Goal: Task Accomplishment & Management: Complete application form

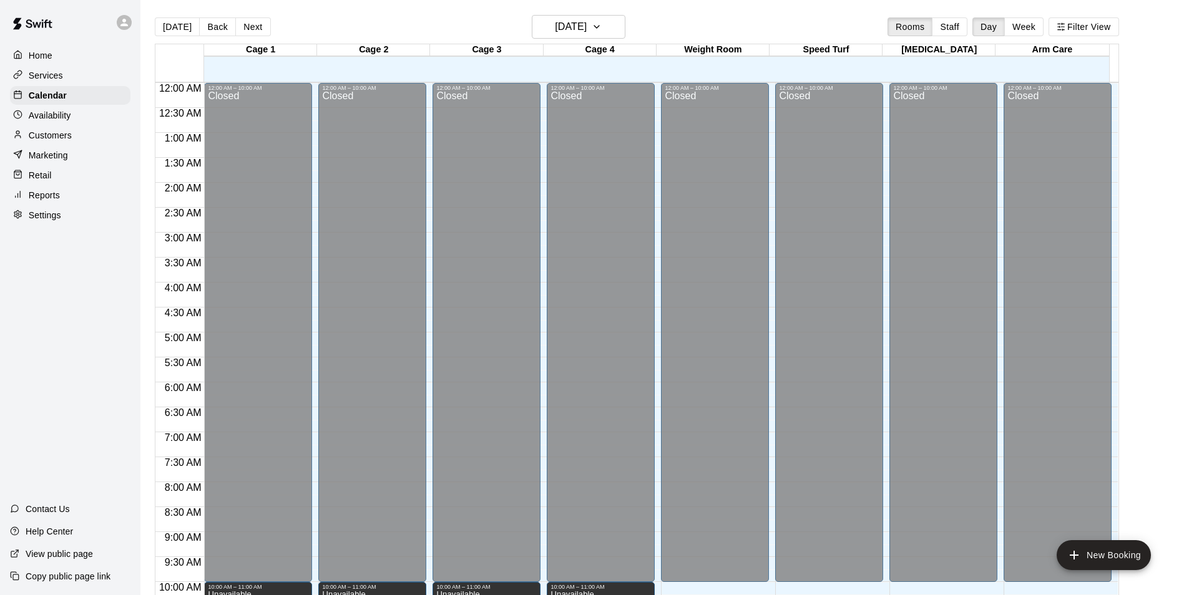
scroll to position [572, 0]
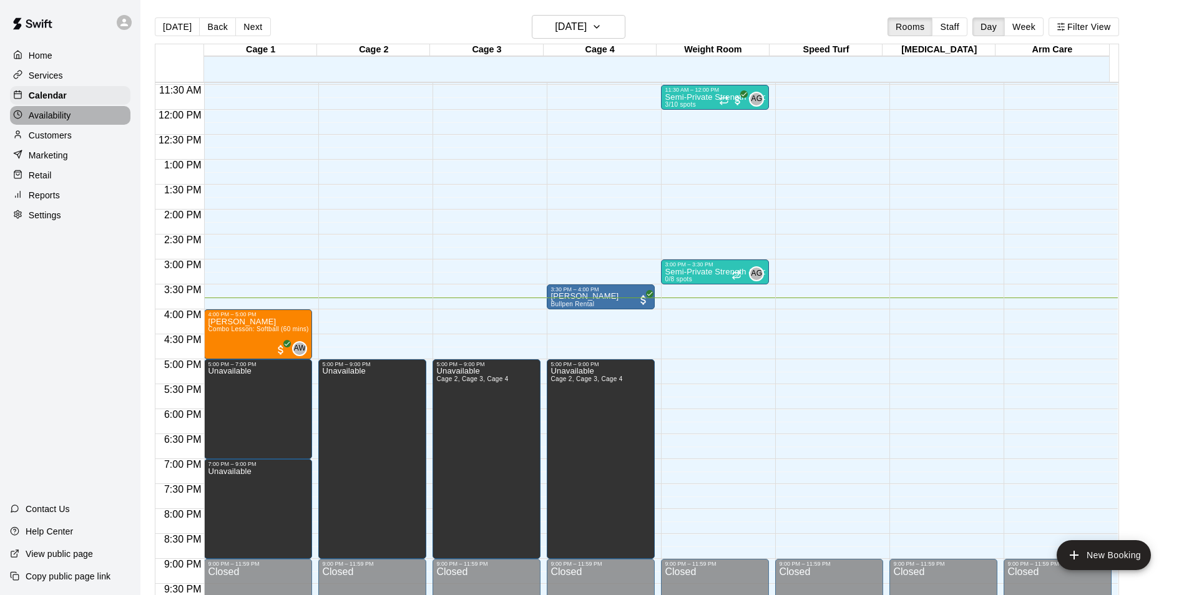
click at [79, 119] on div "Availability" at bounding box center [70, 115] width 120 height 19
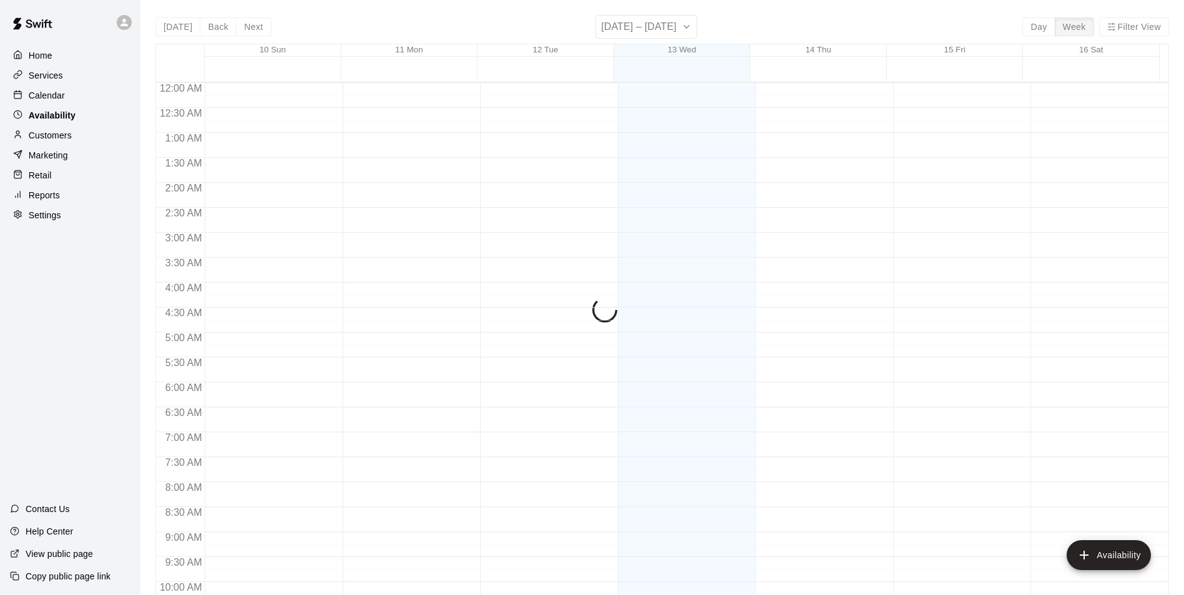
scroll to position [672, 0]
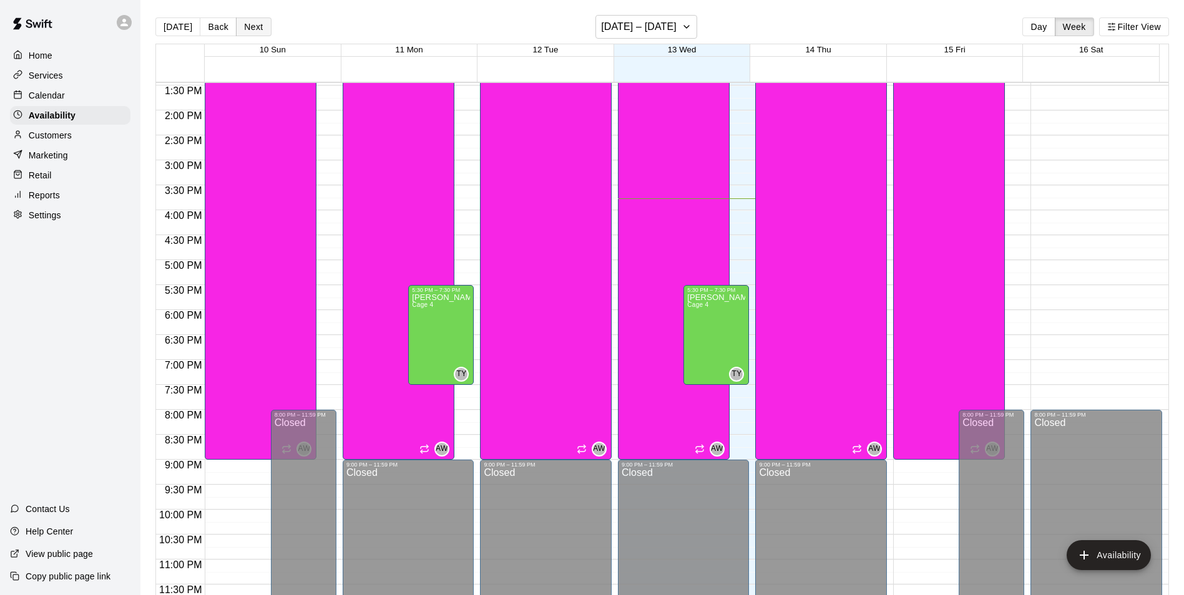
click at [264, 27] on button "Next" at bounding box center [253, 26] width 35 height 19
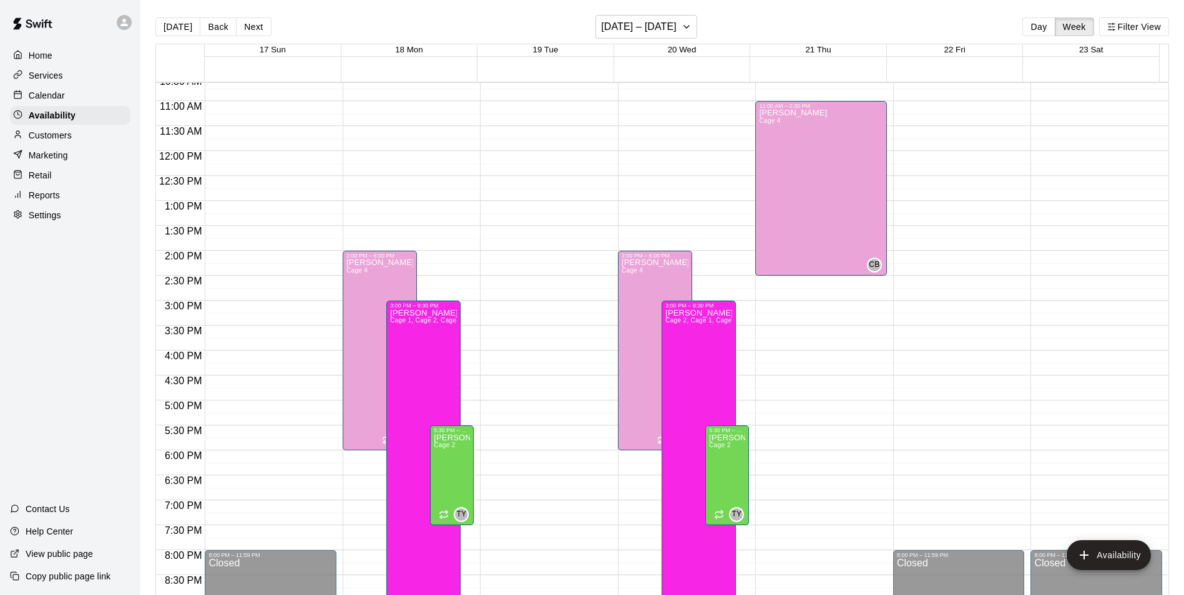
scroll to position [485, 0]
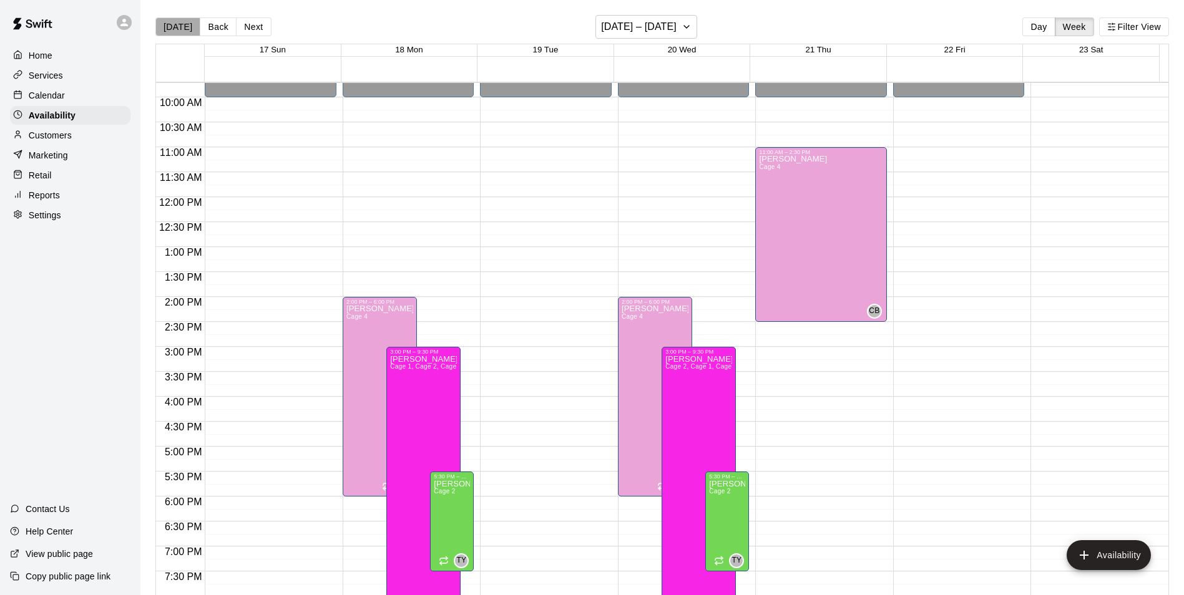
click at [186, 21] on button "[DATE]" at bounding box center [177, 26] width 45 height 19
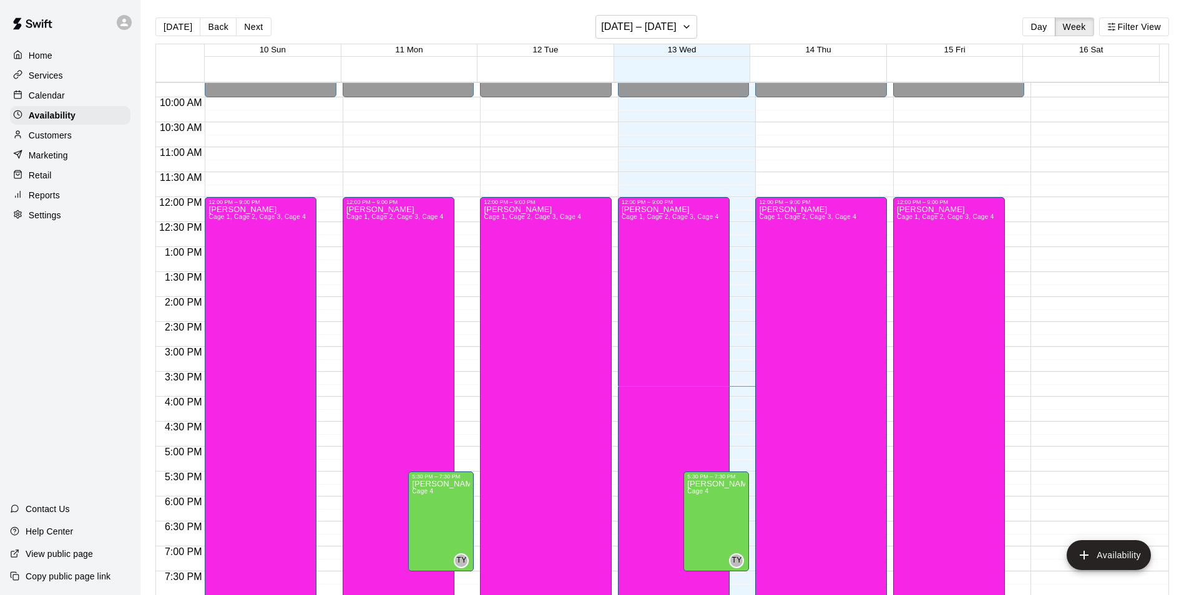
click at [75, 94] on div "Calendar" at bounding box center [70, 95] width 120 height 19
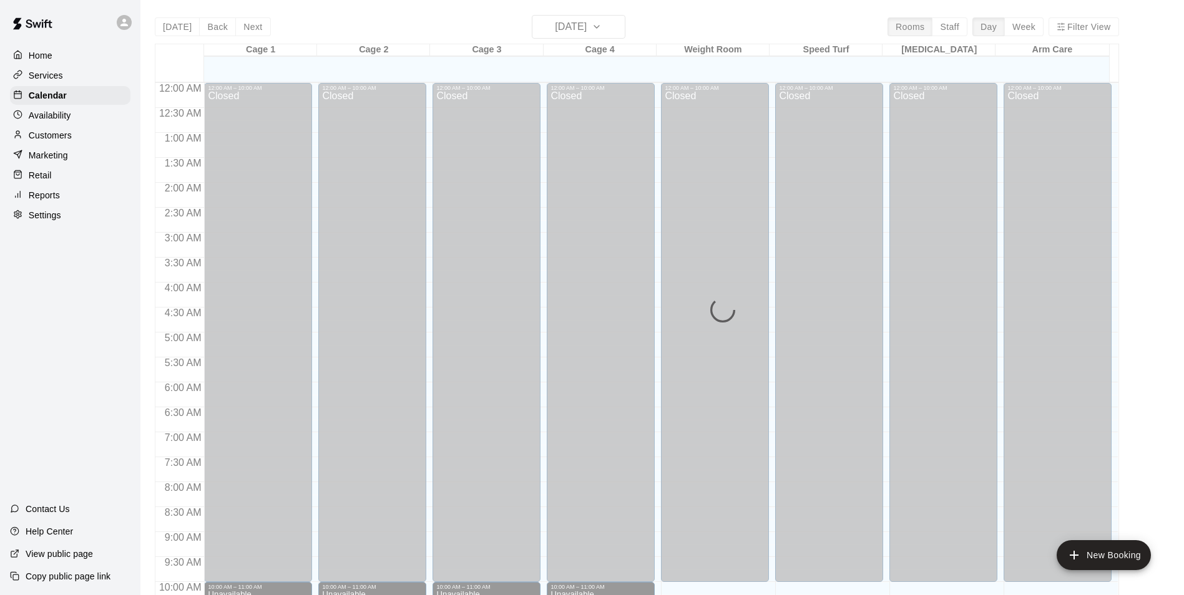
scroll to position [634, 0]
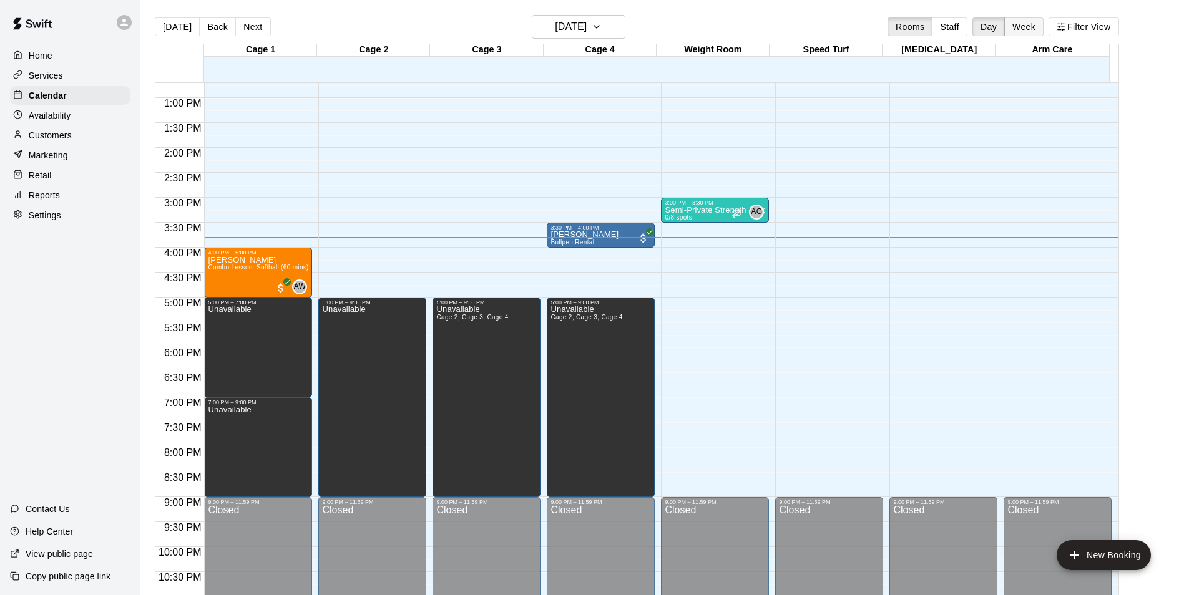
click at [1022, 27] on button "Week" at bounding box center [1023, 26] width 39 height 19
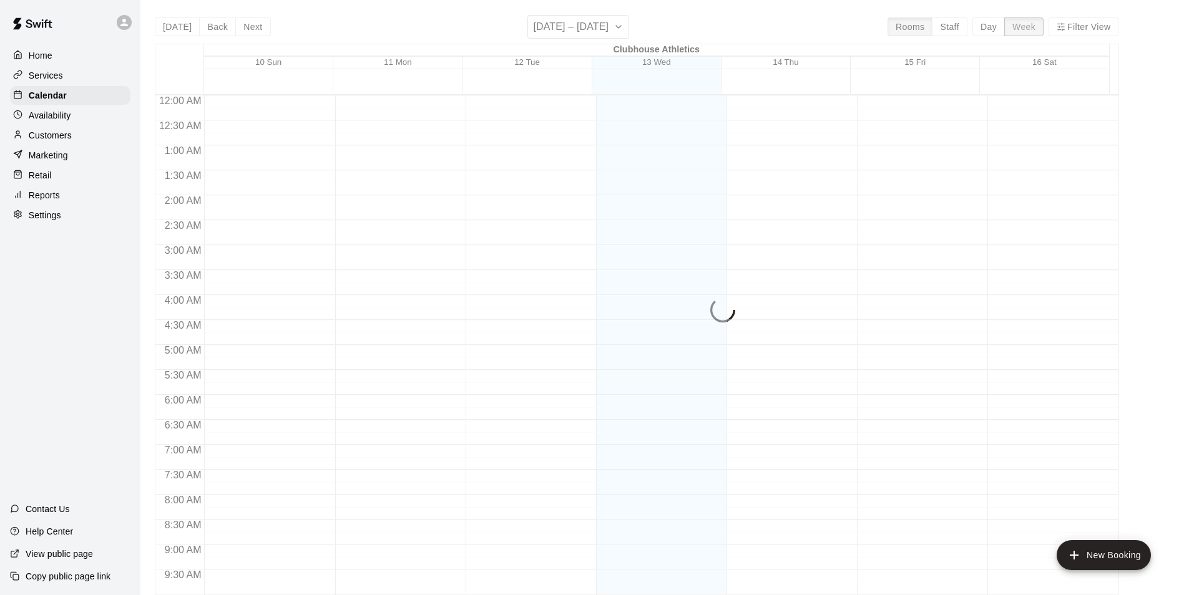
scroll to position [686, 0]
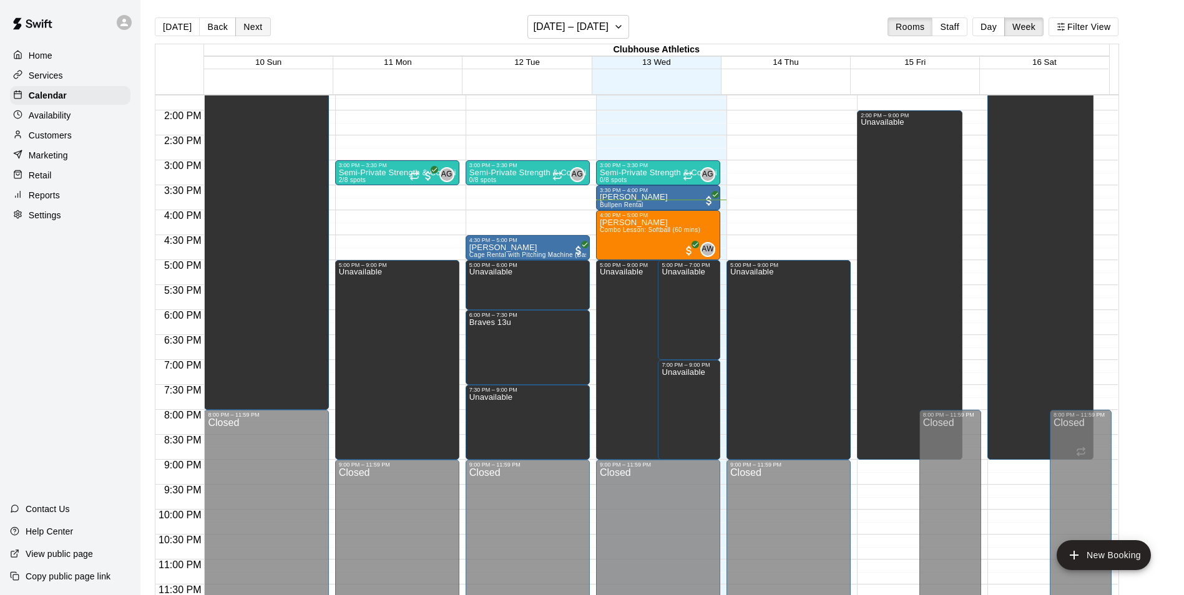
click at [250, 26] on button "Next" at bounding box center [252, 26] width 35 height 19
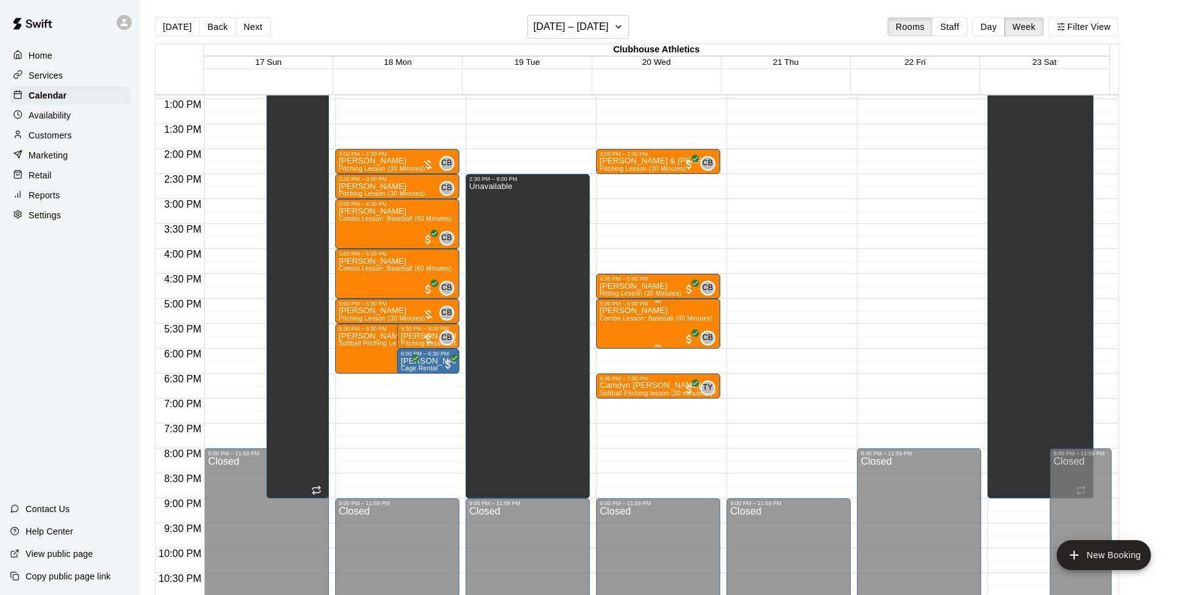
scroll to position [624, 0]
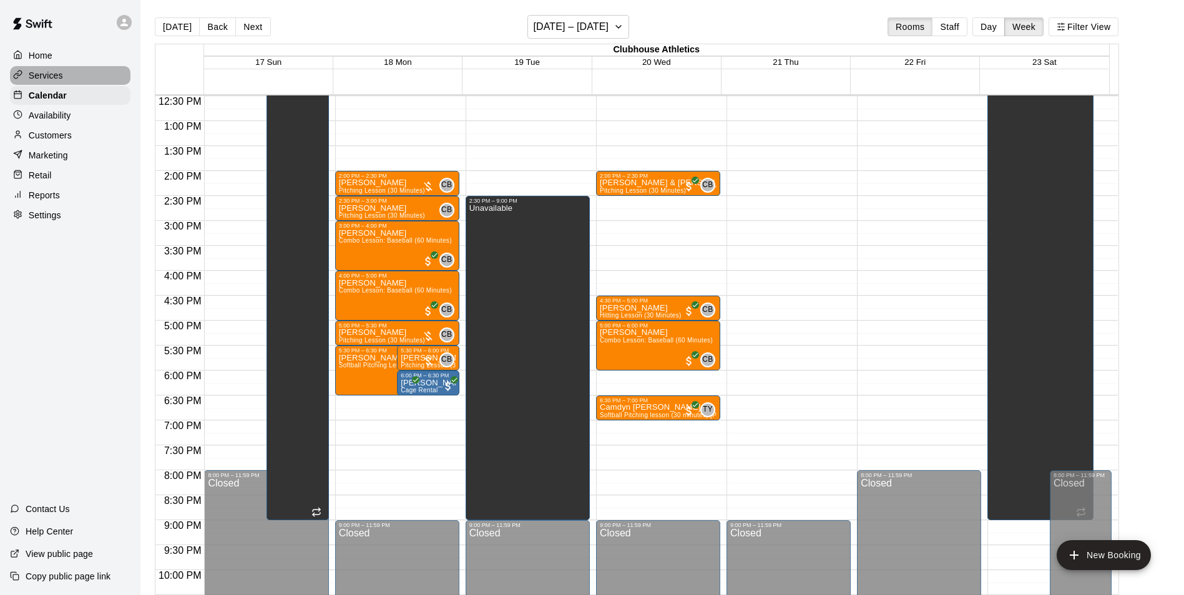
click at [88, 76] on div "Services" at bounding box center [70, 75] width 120 height 19
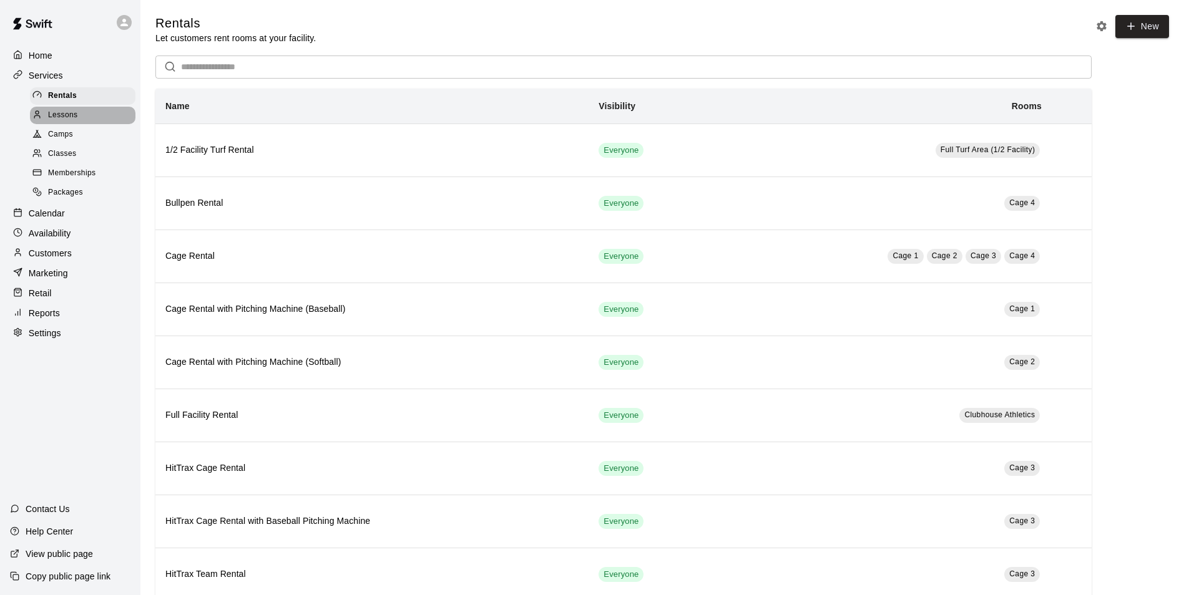
click at [92, 111] on div "Lessons" at bounding box center [82, 115] width 105 height 17
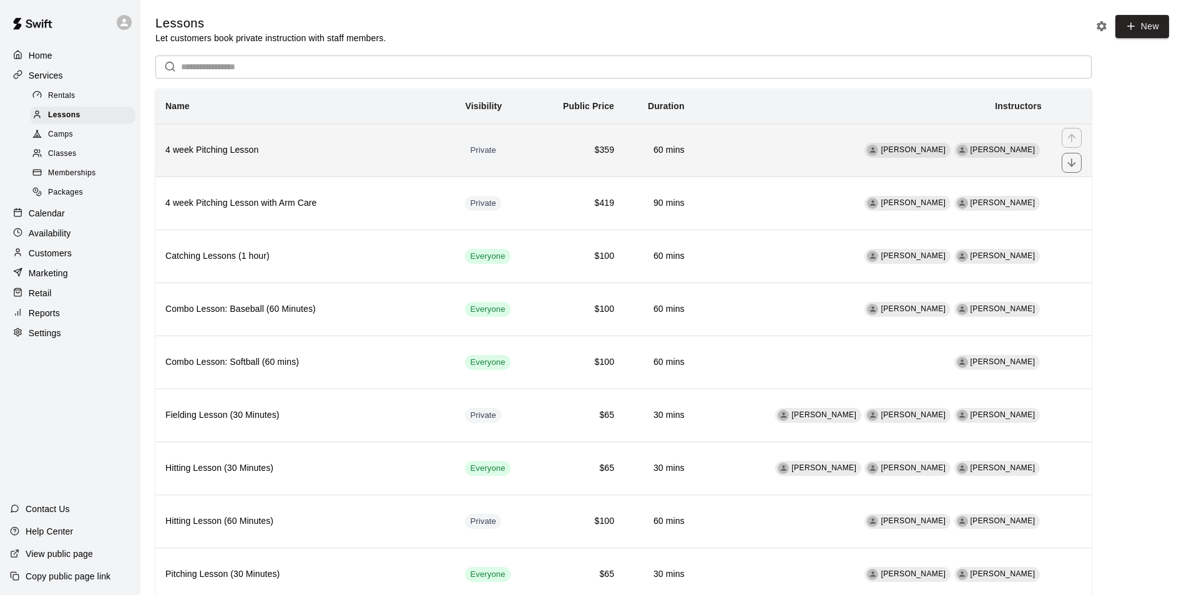
click at [342, 135] on th "4 week Pitching Lesson" at bounding box center [305, 150] width 300 height 53
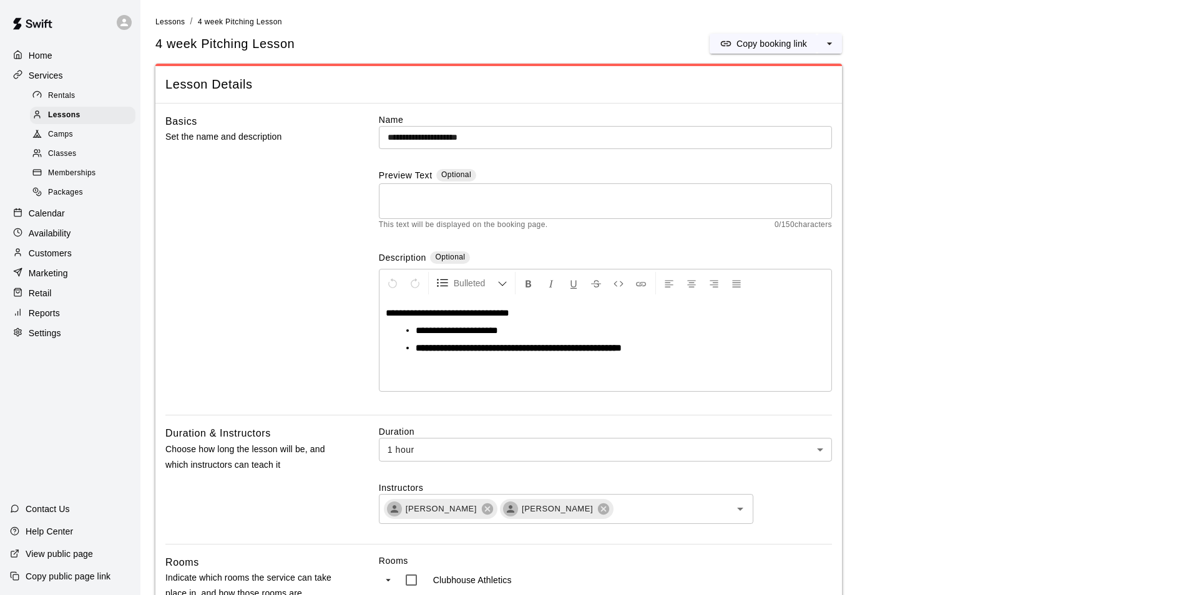
click at [71, 257] on p "Customers" at bounding box center [50, 253] width 43 height 12
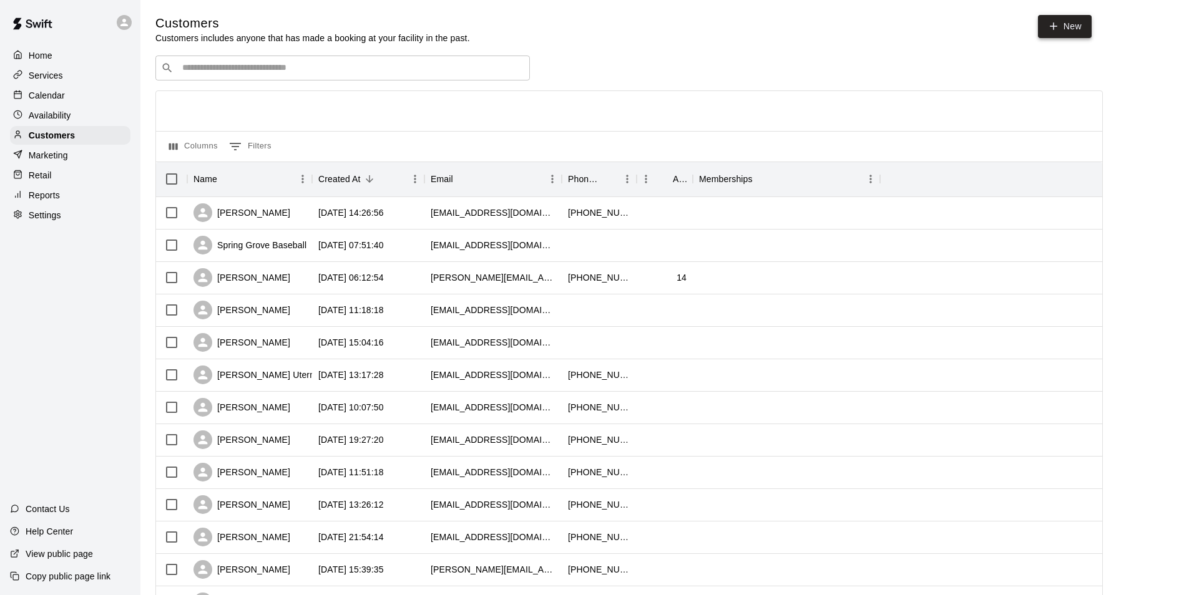
click at [1062, 24] on link "New" at bounding box center [1065, 26] width 54 height 23
select select "**"
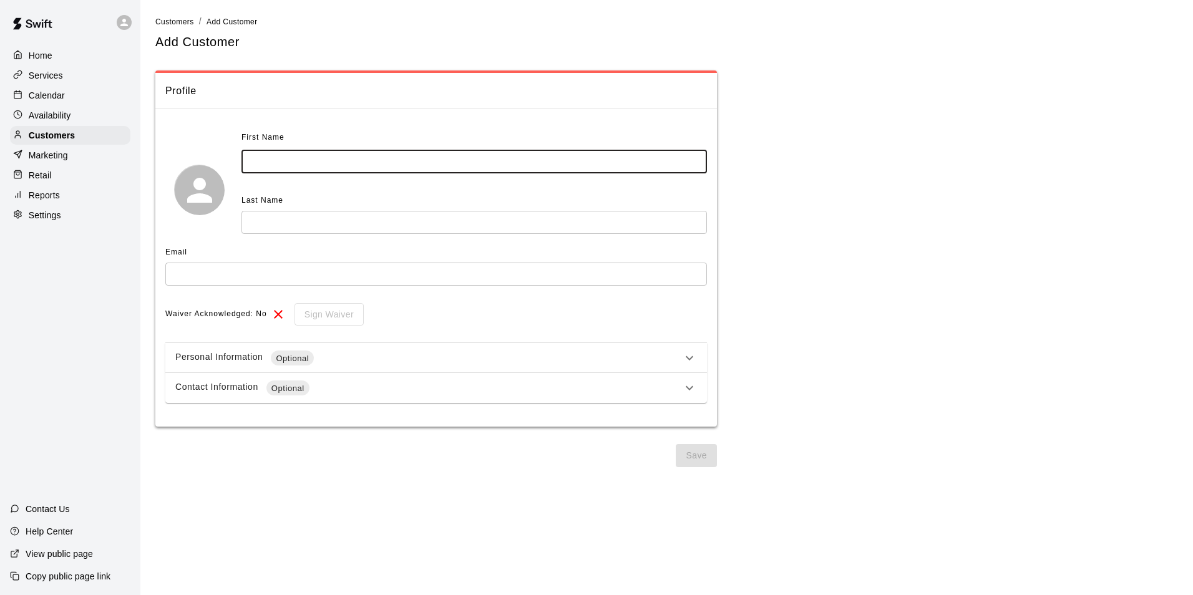
click at [426, 167] on input "text" at bounding box center [475, 161] width 466 height 23
type input "******"
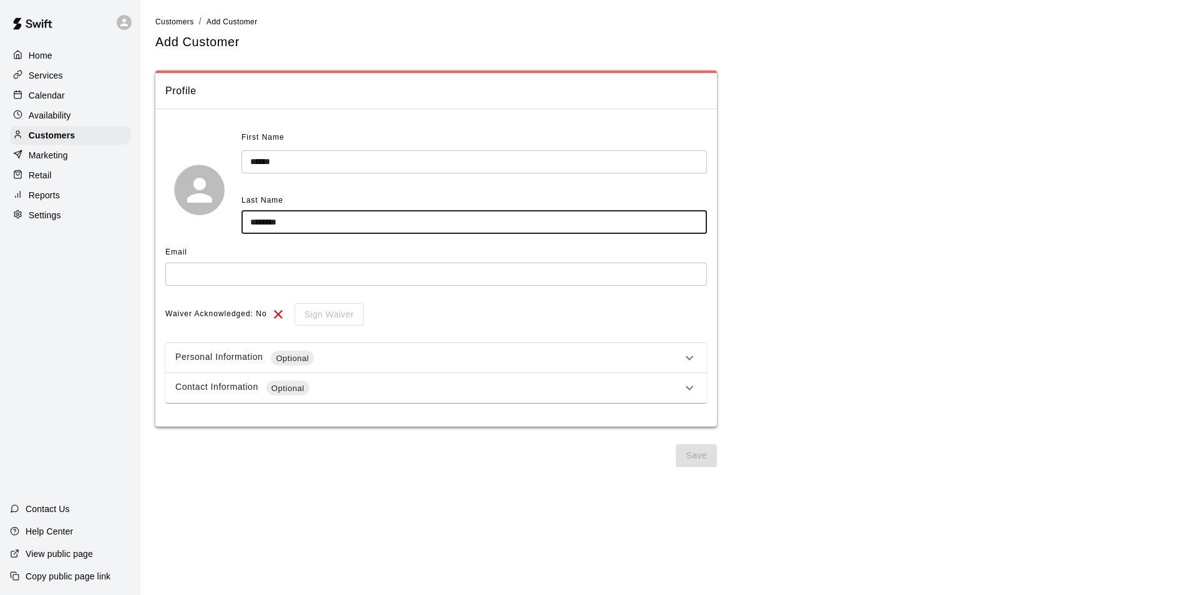
type input "********"
click at [370, 283] on input "text" at bounding box center [436, 274] width 542 height 23
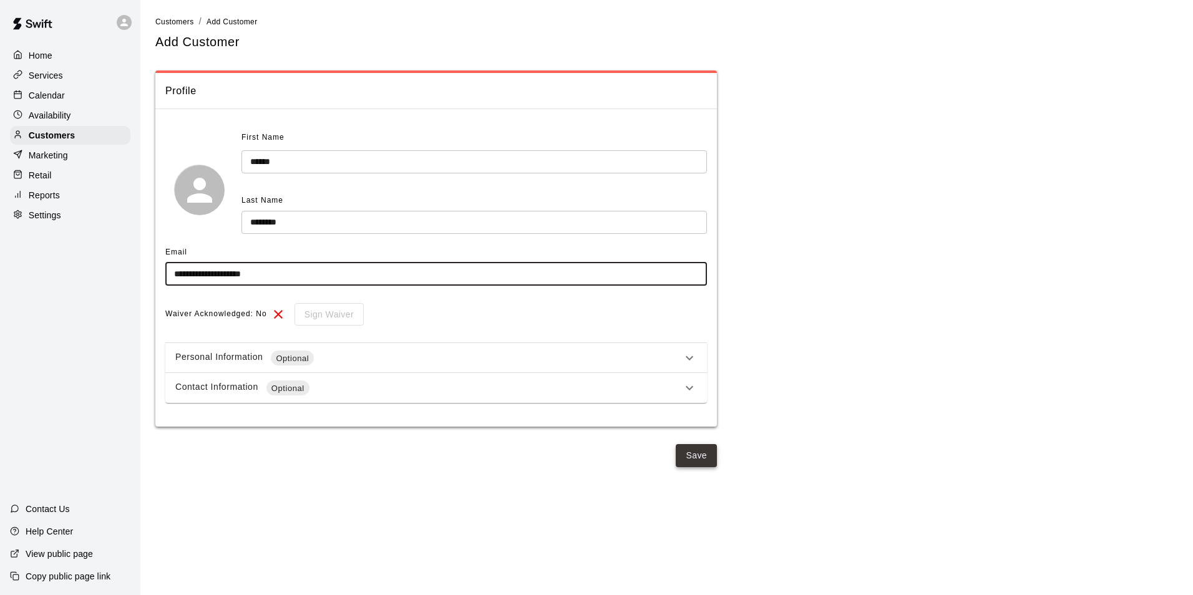
type input "**********"
click at [708, 454] on button "Save" at bounding box center [696, 455] width 41 height 23
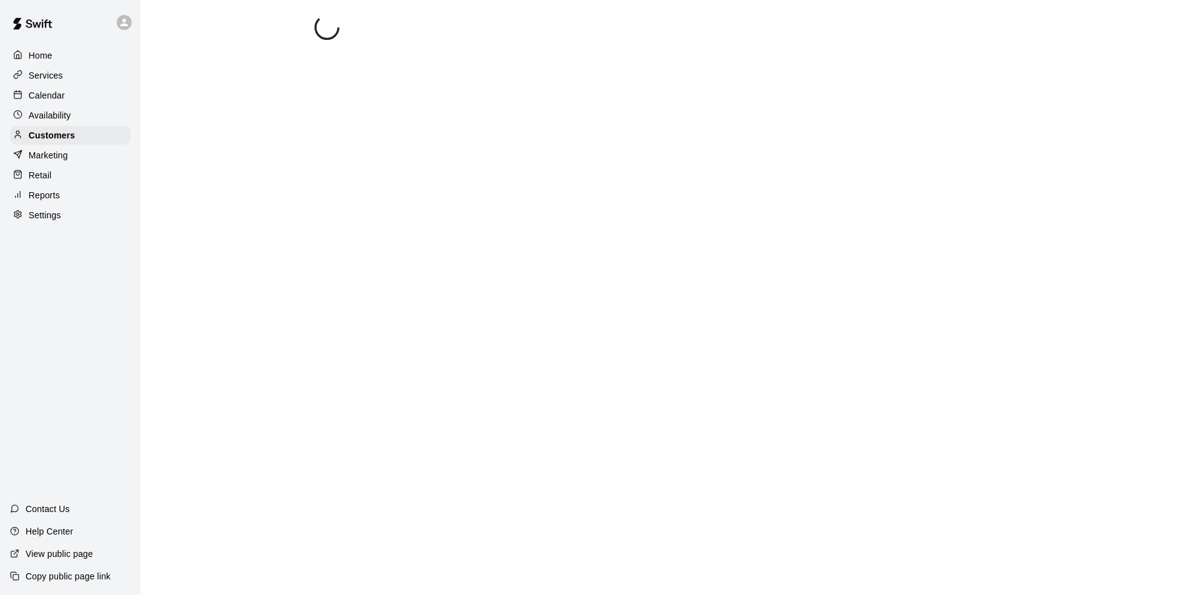
select select "**"
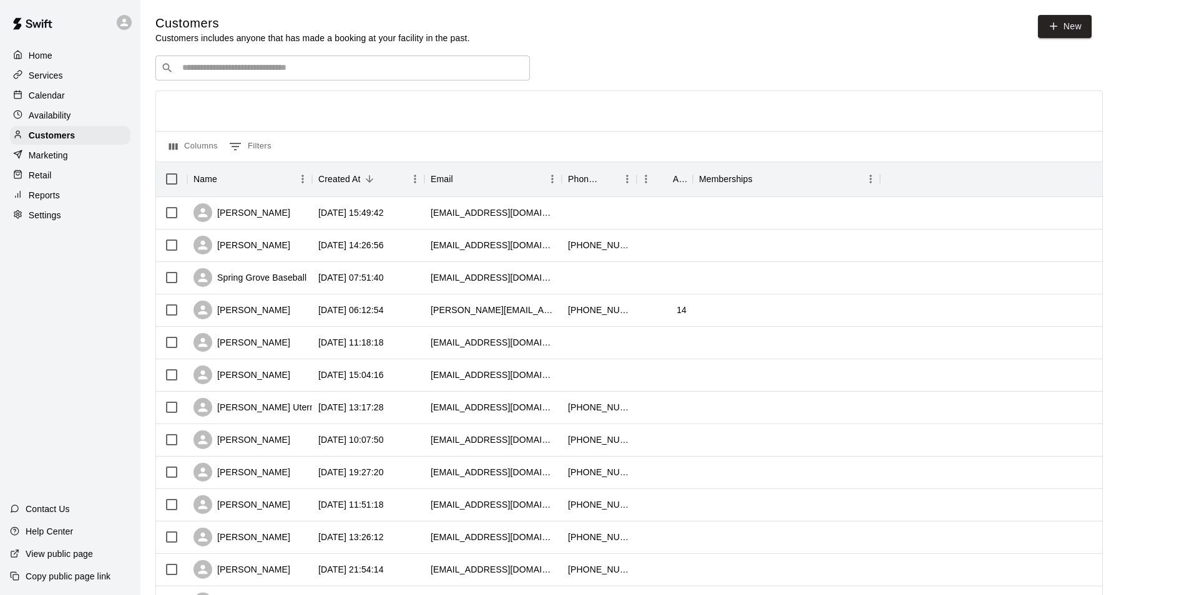
click at [389, 77] on div "​ ​" at bounding box center [342, 68] width 374 height 25
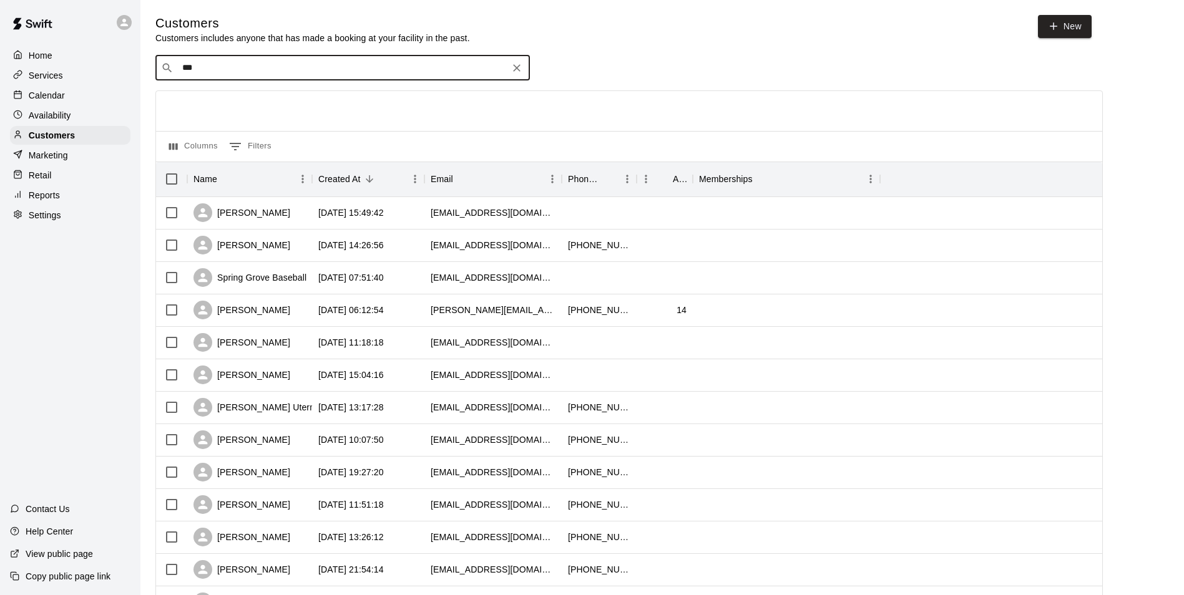
type input "****"
click at [365, 107] on div "[PERSON_NAME] [EMAIL_ADDRESS][DOMAIN_NAME]" at bounding box center [355, 102] width 330 height 27
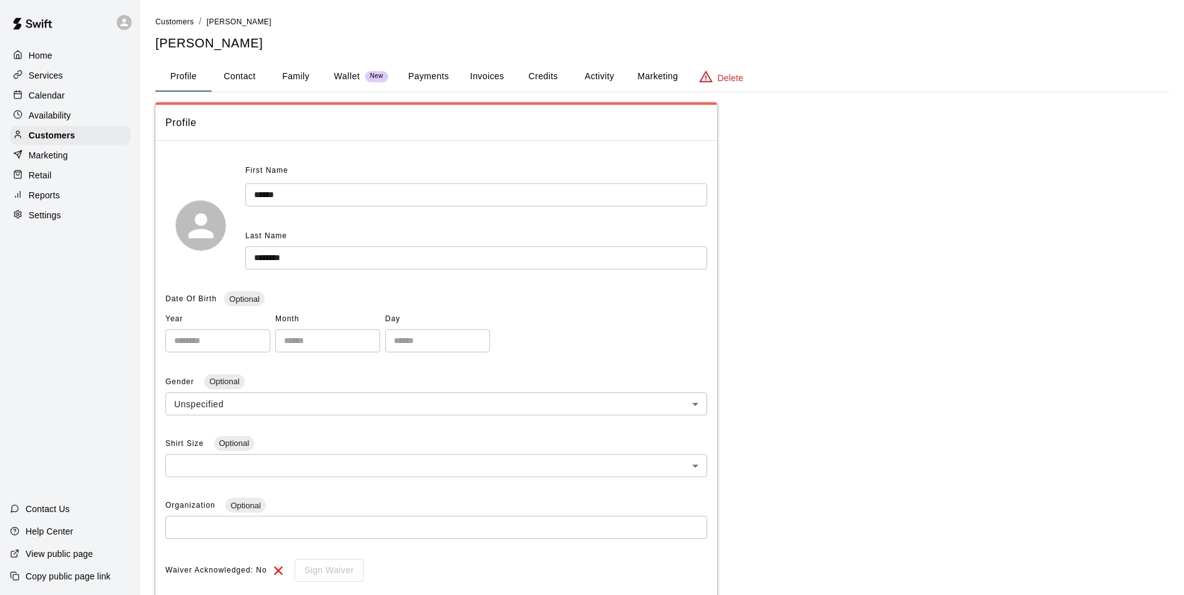
click at [418, 81] on button "Payments" at bounding box center [428, 77] width 61 height 30
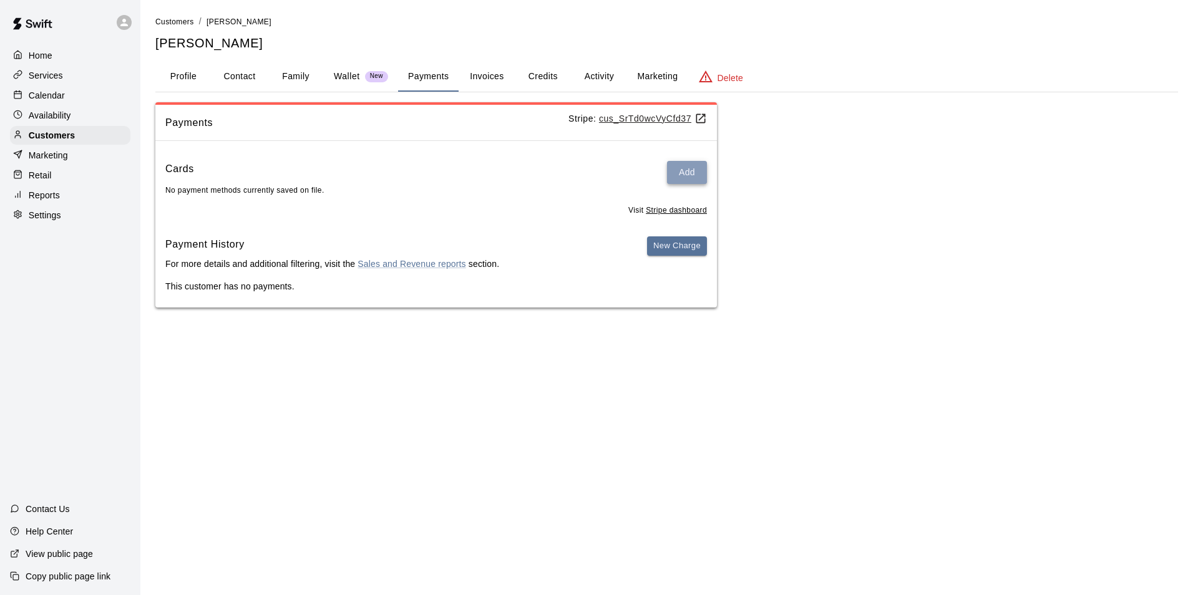
click at [692, 174] on button "Add" at bounding box center [687, 172] width 40 height 23
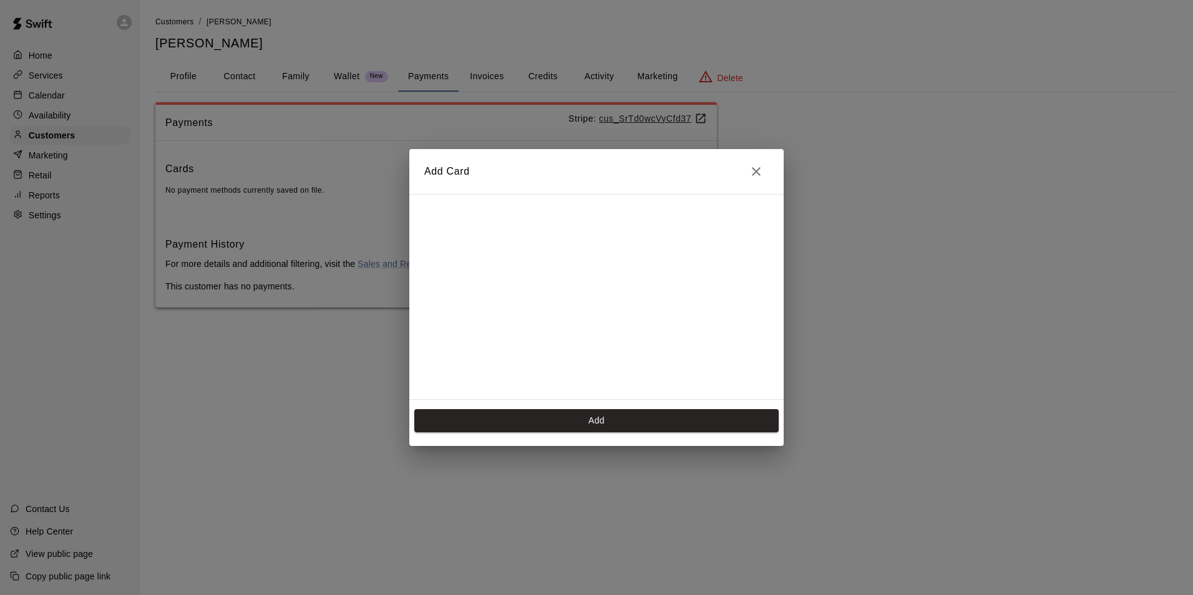
scroll to position [176, 0]
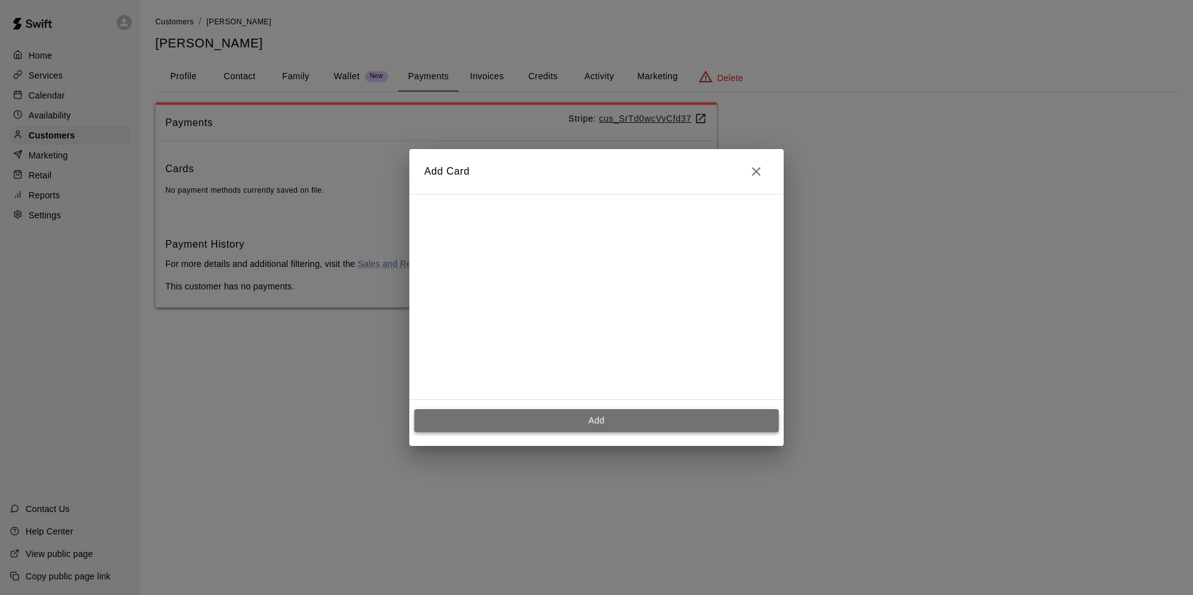
click at [604, 420] on button "Add" at bounding box center [596, 420] width 364 height 23
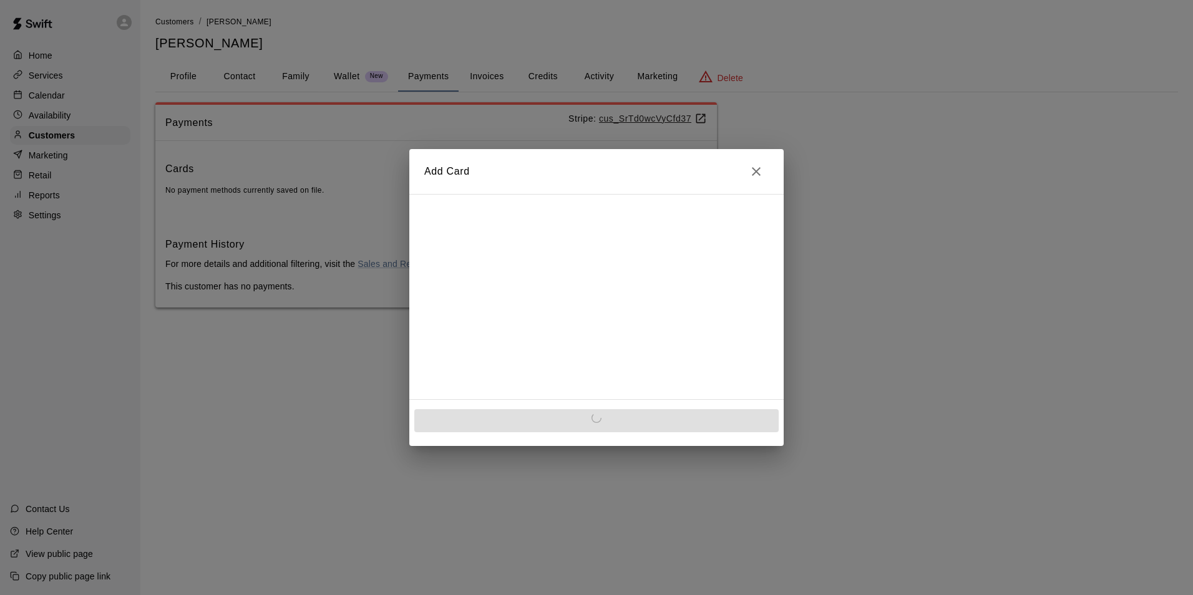
scroll to position [0, 0]
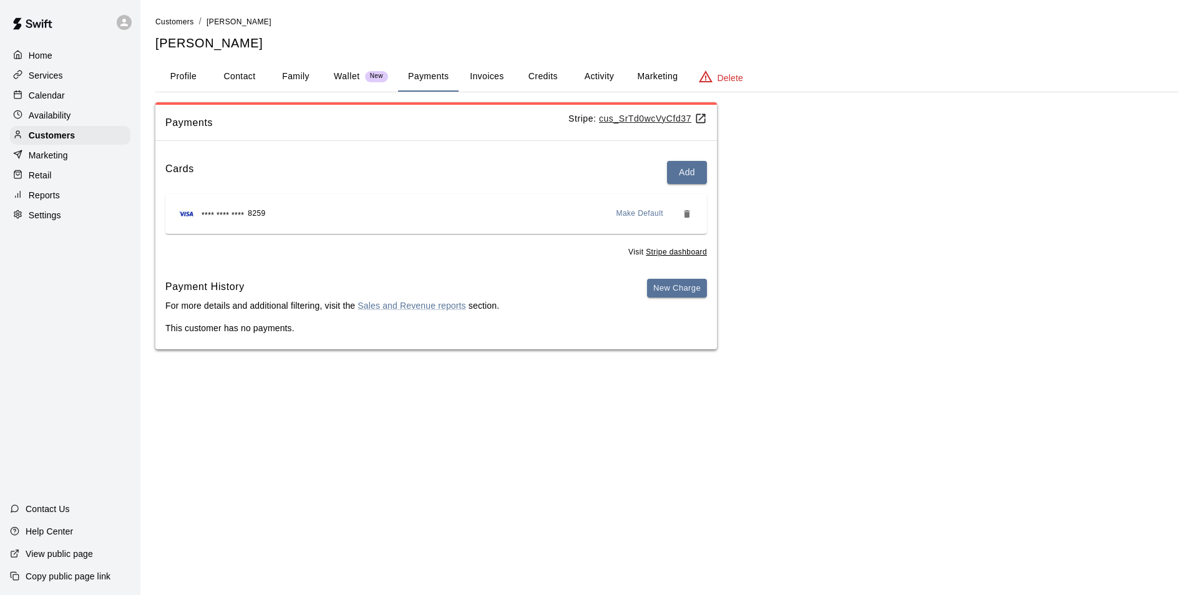
click at [303, 79] on button "Family" at bounding box center [296, 77] width 56 height 30
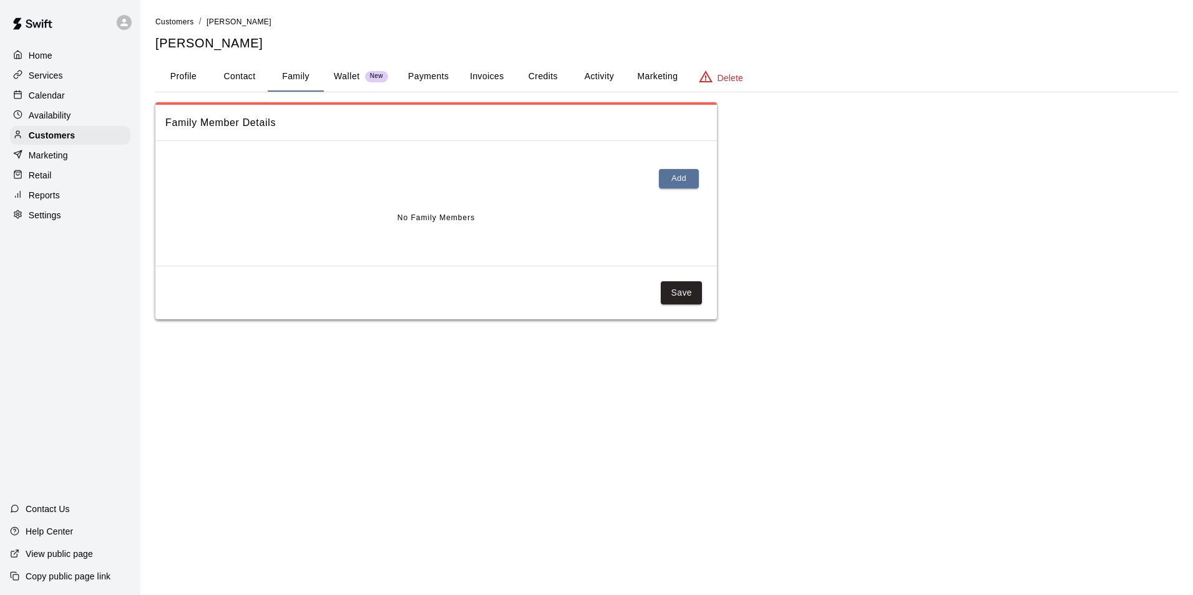
click at [418, 76] on button "Payments" at bounding box center [428, 77] width 61 height 30
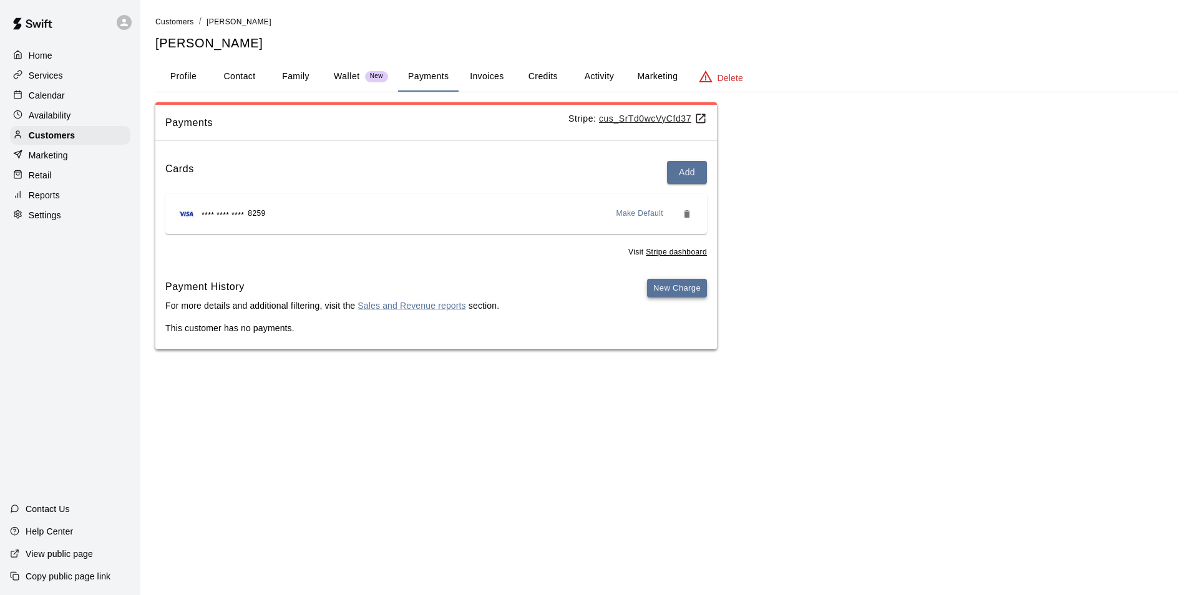
click at [664, 291] on button "New Charge" at bounding box center [677, 288] width 60 height 19
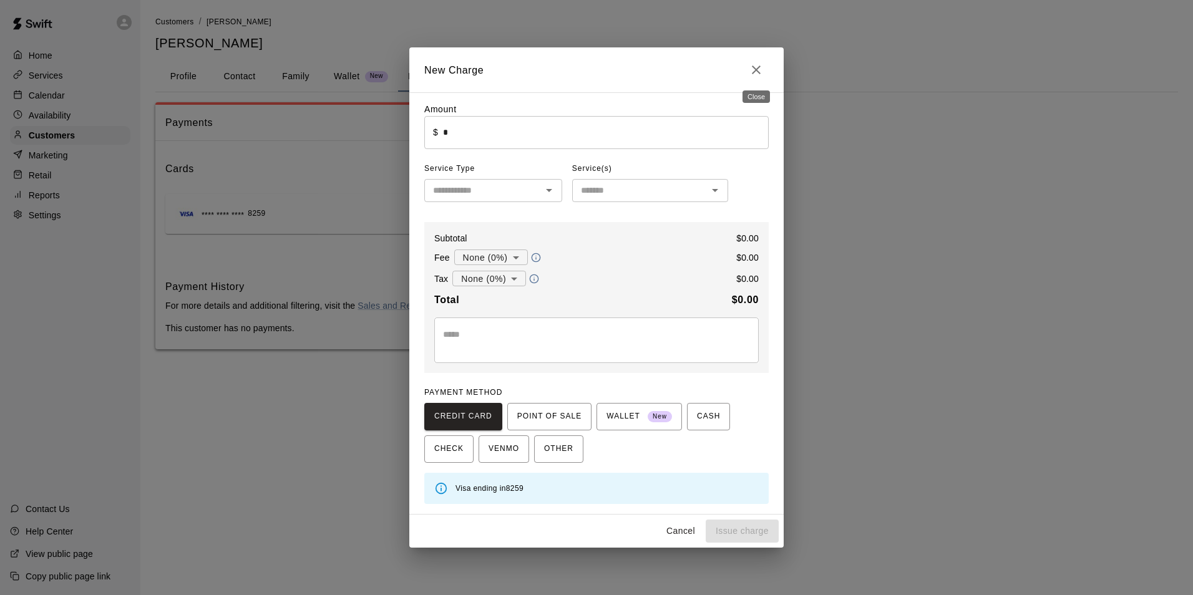
click at [755, 74] on icon "Close" at bounding box center [756, 69] width 15 height 15
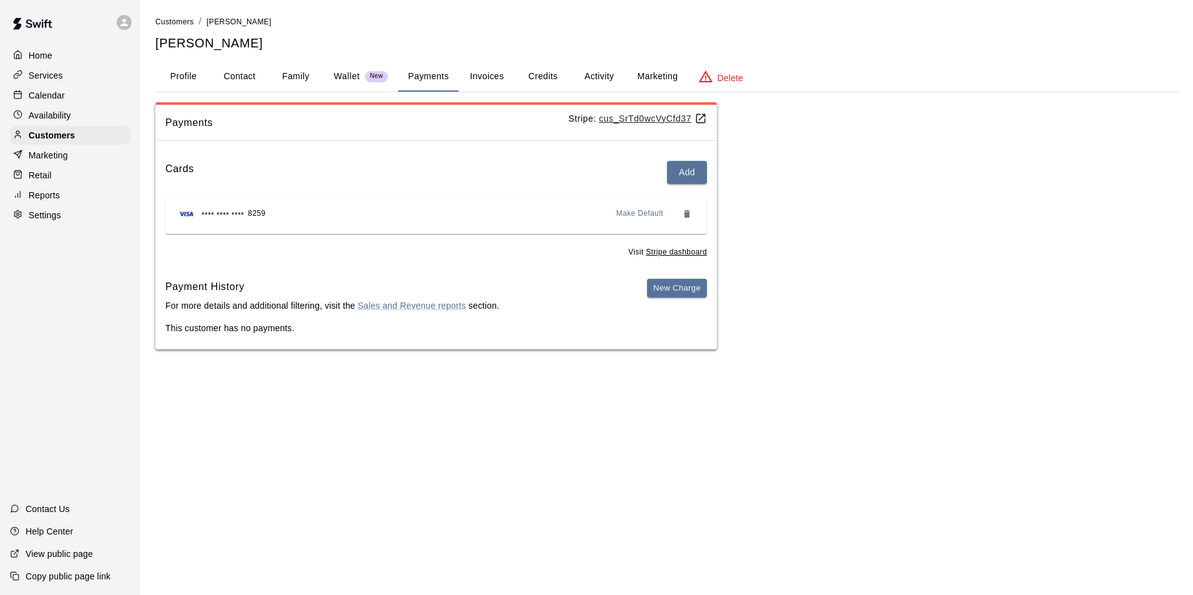
click at [24, 77] on div at bounding box center [21, 76] width 16 height 12
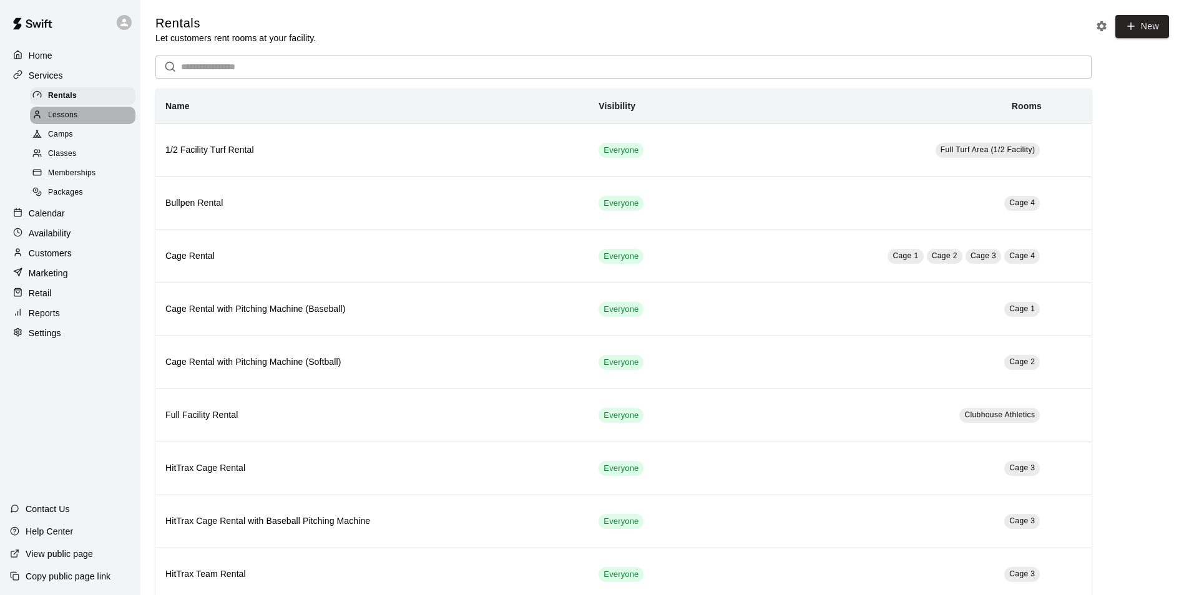
click at [92, 117] on div "Lessons" at bounding box center [82, 115] width 105 height 17
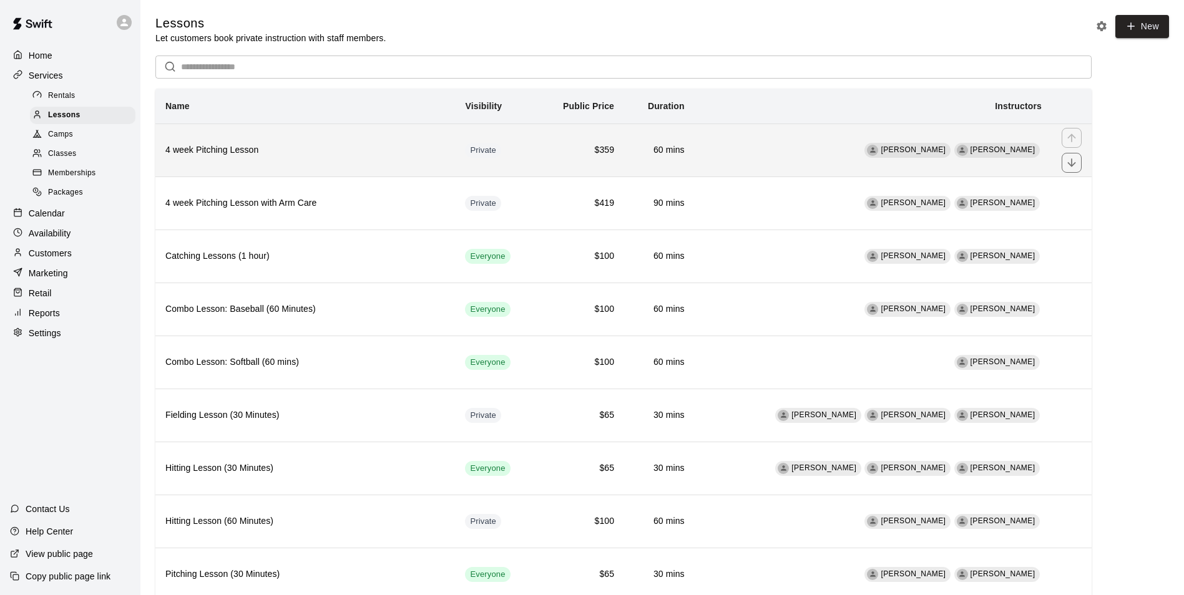
click at [231, 149] on h6 "4 week Pitching Lesson" at bounding box center [305, 151] width 280 height 14
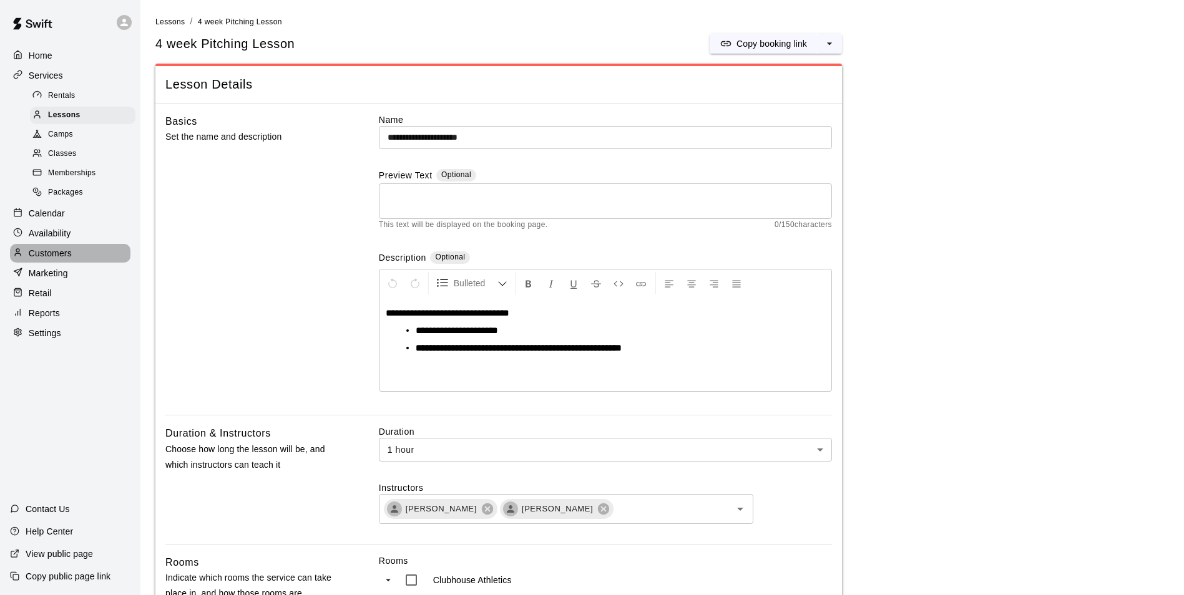
click at [60, 254] on p "Customers" at bounding box center [50, 253] width 43 height 12
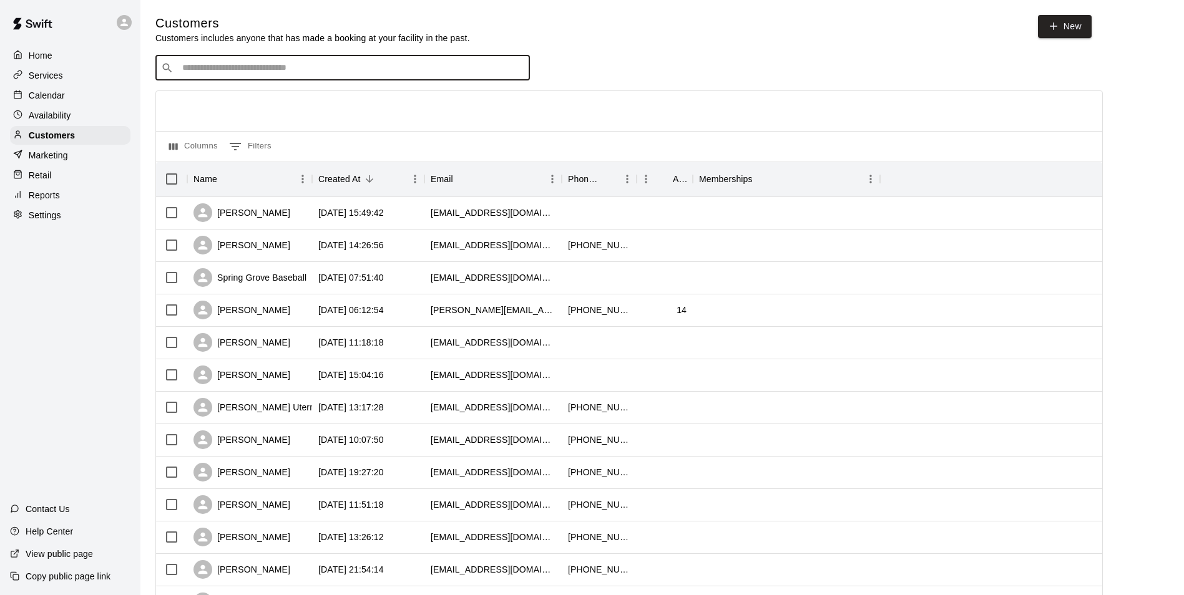
click at [264, 73] on input "Search customers by name or email" at bounding box center [352, 68] width 346 height 12
type input "****"
click at [256, 105] on span "[EMAIL_ADDRESS][DOMAIN_NAME]" at bounding box center [257, 109] width 134 height 9
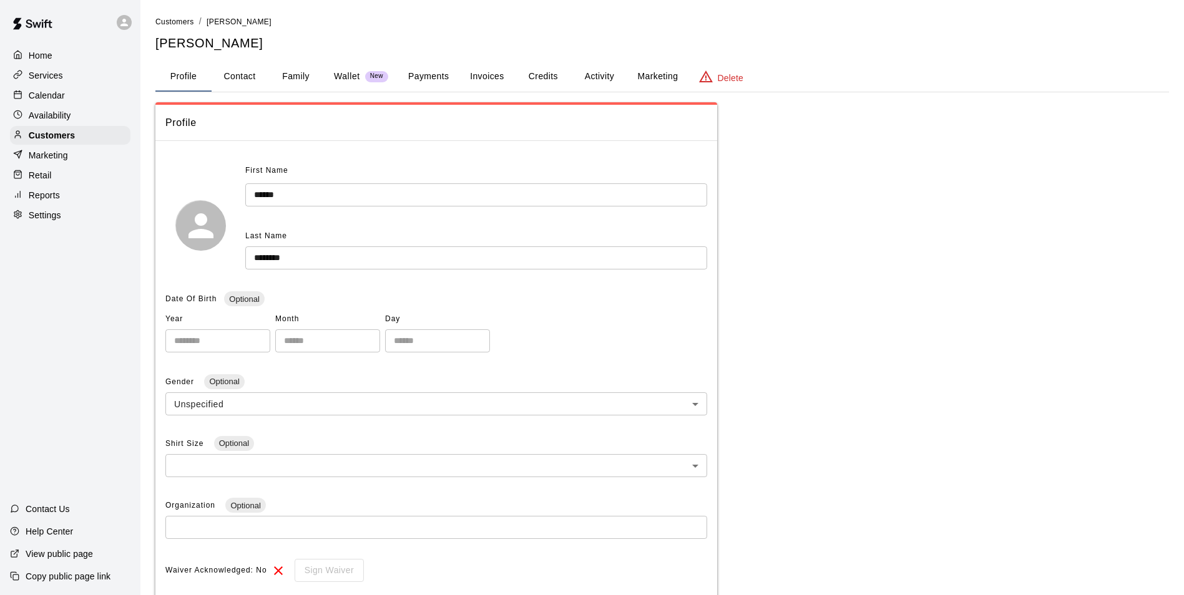
click at [426, 76] on button "Payments" at bounding box center [428, 77] width 61 height 30
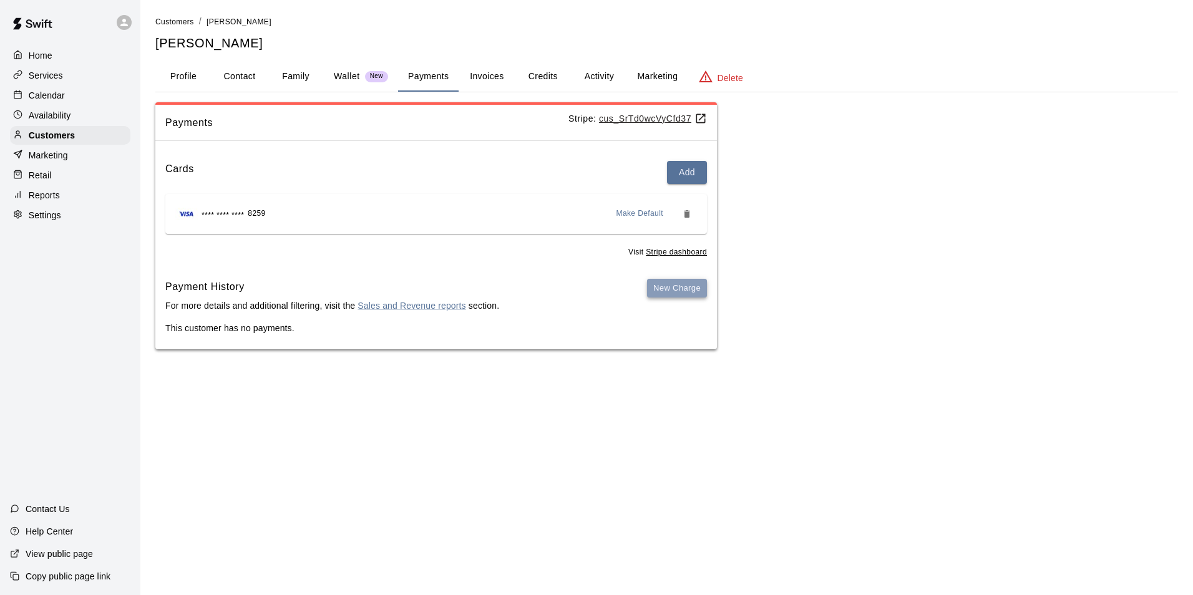
click at [670, 282] on button "New Charge" at bounding box center [677, 288] width 60 height 19
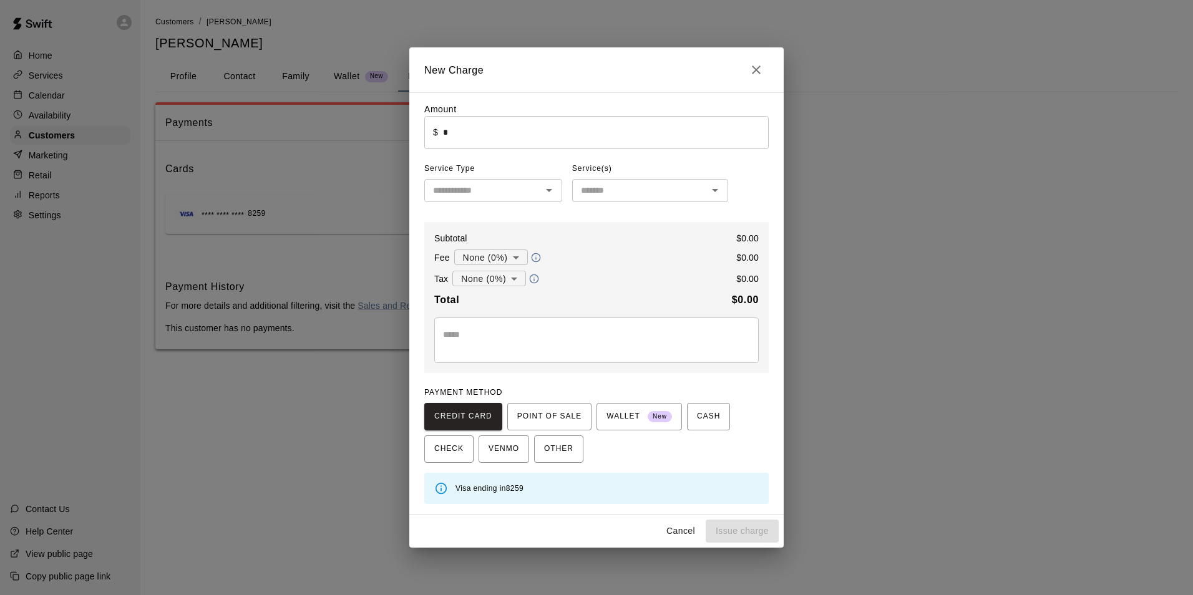
click at [483, 130] on input "*" at bounding box center [606, 132] width 326 height 33
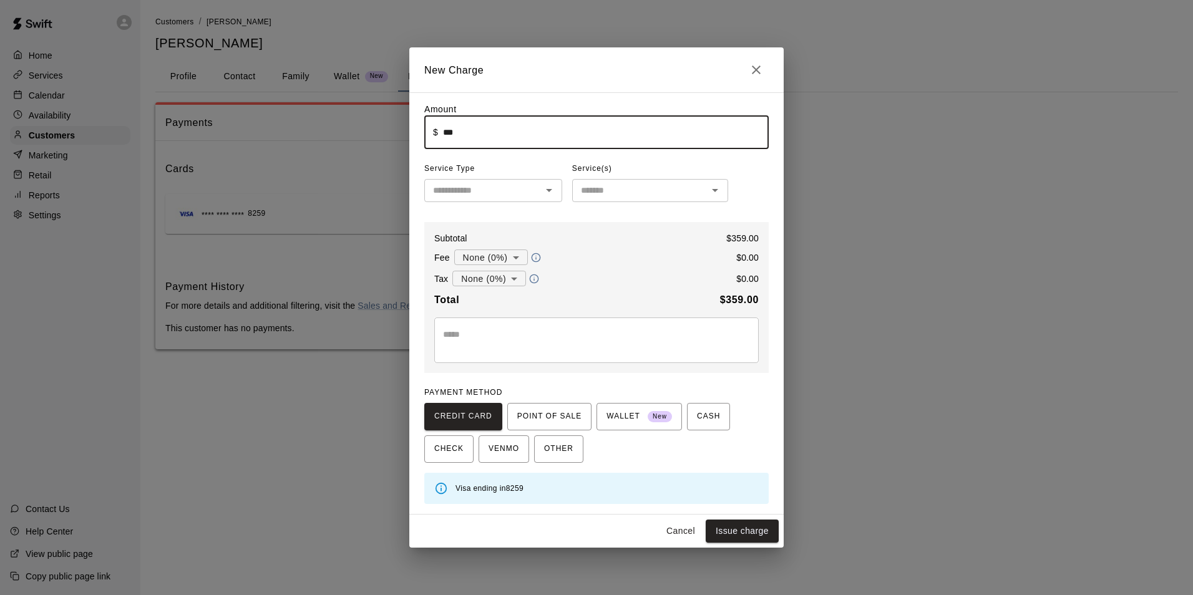
type input "******"
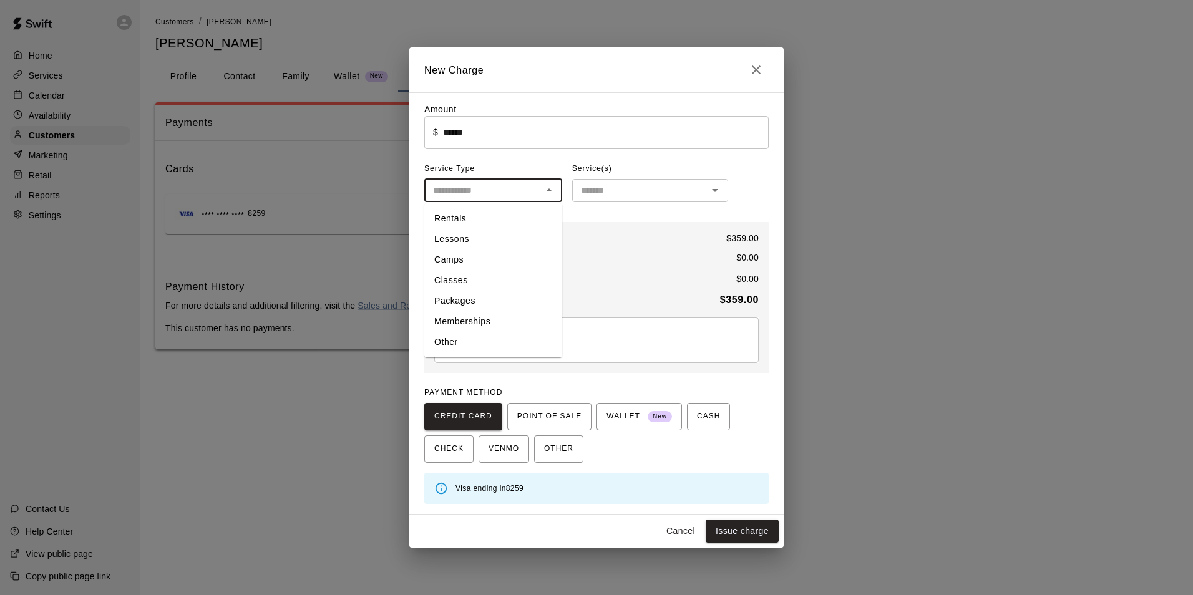
click at [489, 185] on input "text" at bounding box center [483, 191] width 110 height 16
click at [481, 237] on li "Lessons" at bounding box center [493, 239] width 138 height 21
type input "*******"
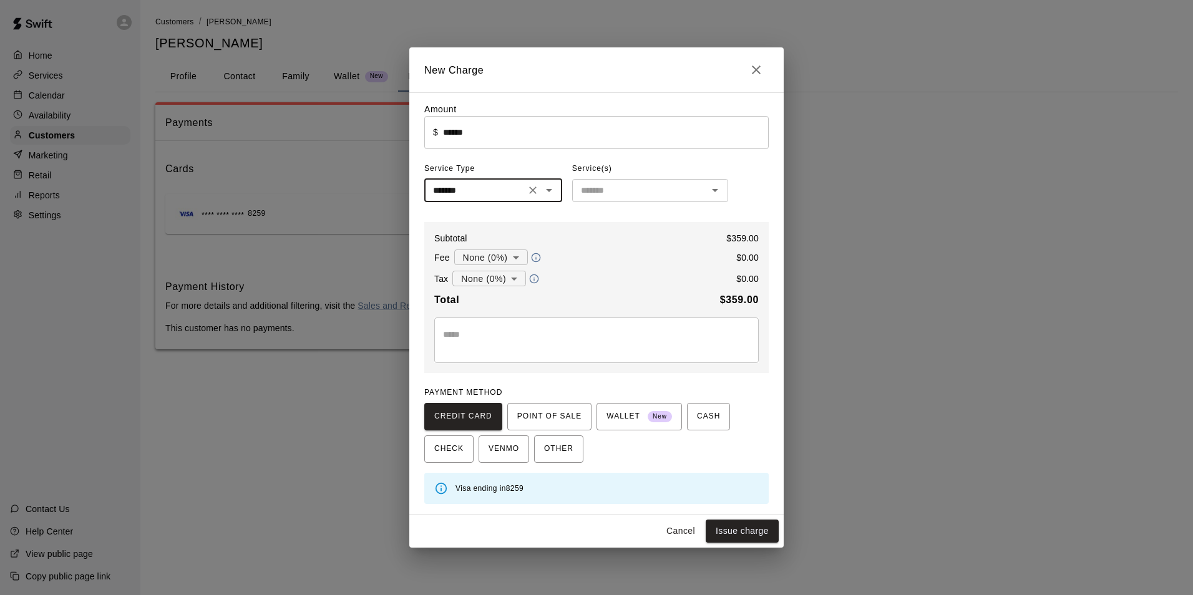
click at [605, 200] on div "​" at bounding box center [650, 190] width 156 height 23
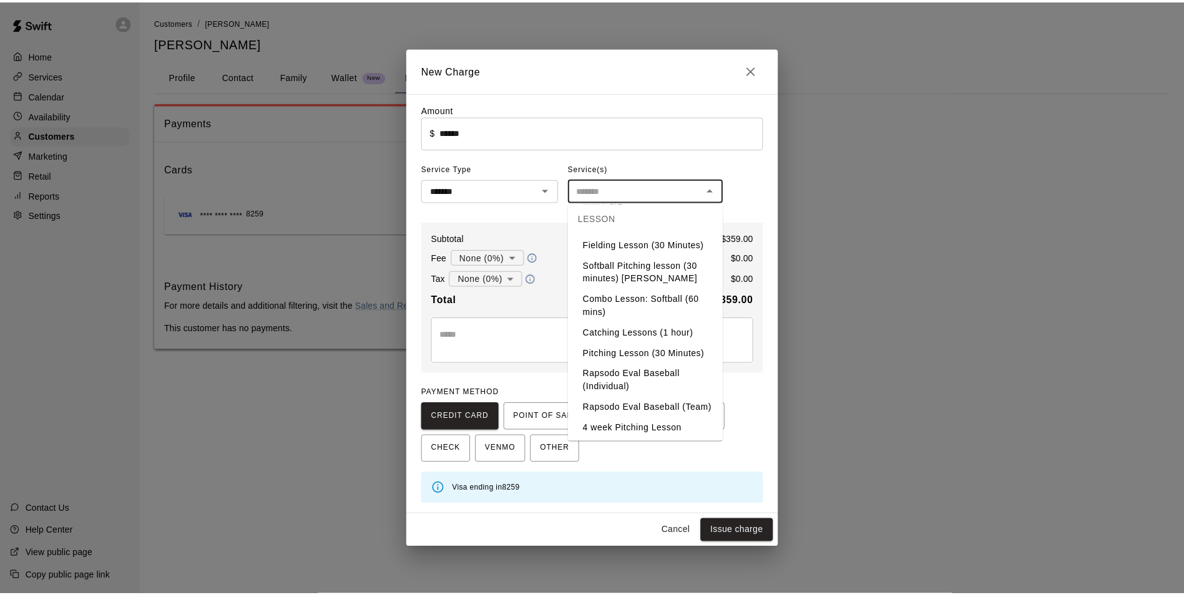
scroll to position [187, 0]
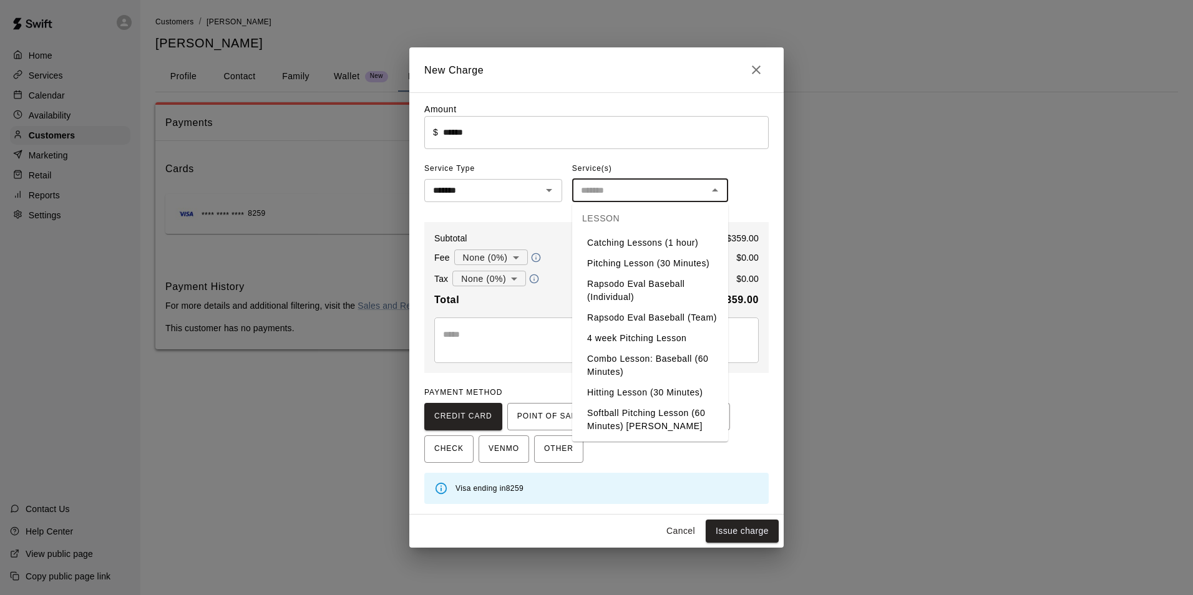
click at [646, 333] on li "4 week Pitching Lesson" at bounding box center [650, 338] width 156 height 21
type input "**********"
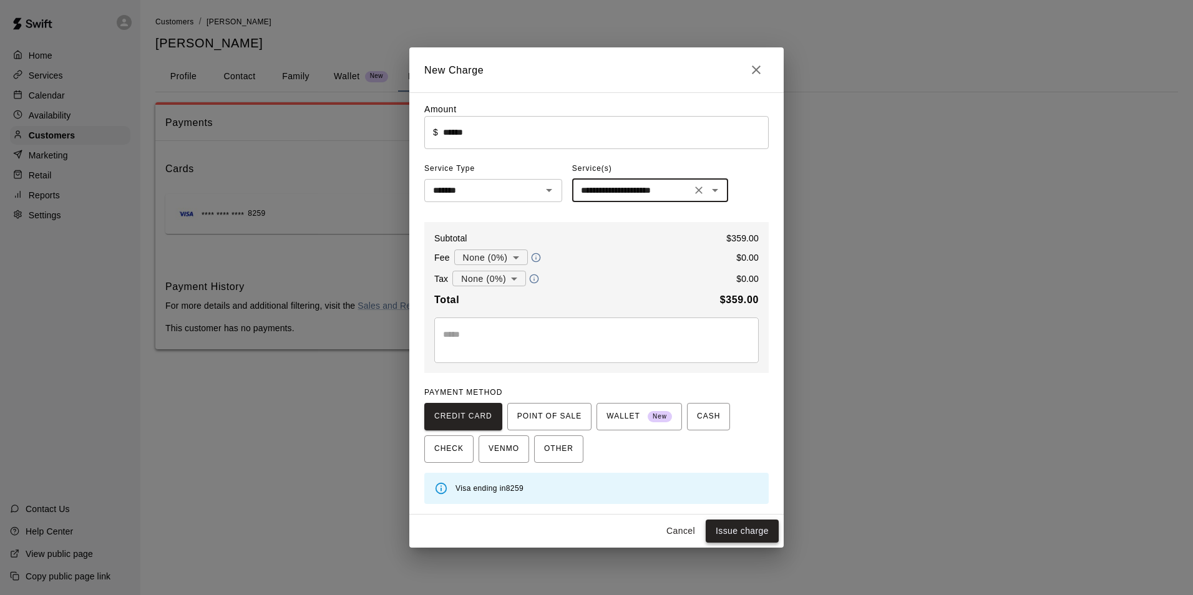
click at [733, 530] on button "Issue charge" at bounding box center [742, 531] width 73 height 23
type input "*"
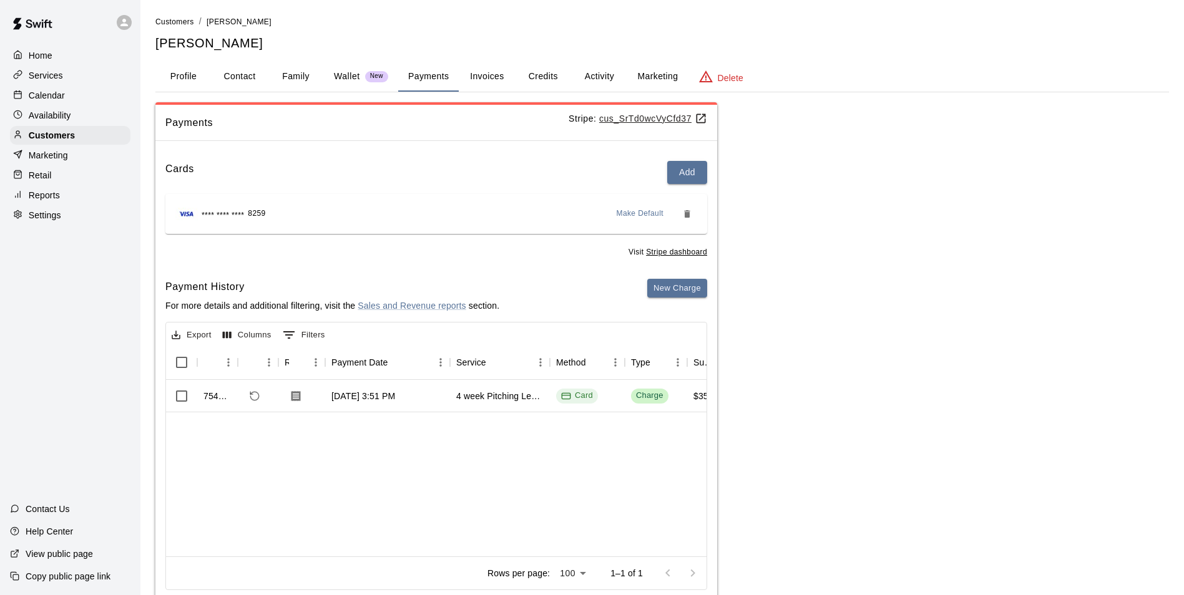
click at [75, 94] on div "Calendar" at bounding box center [70, 95] width 120 height 19
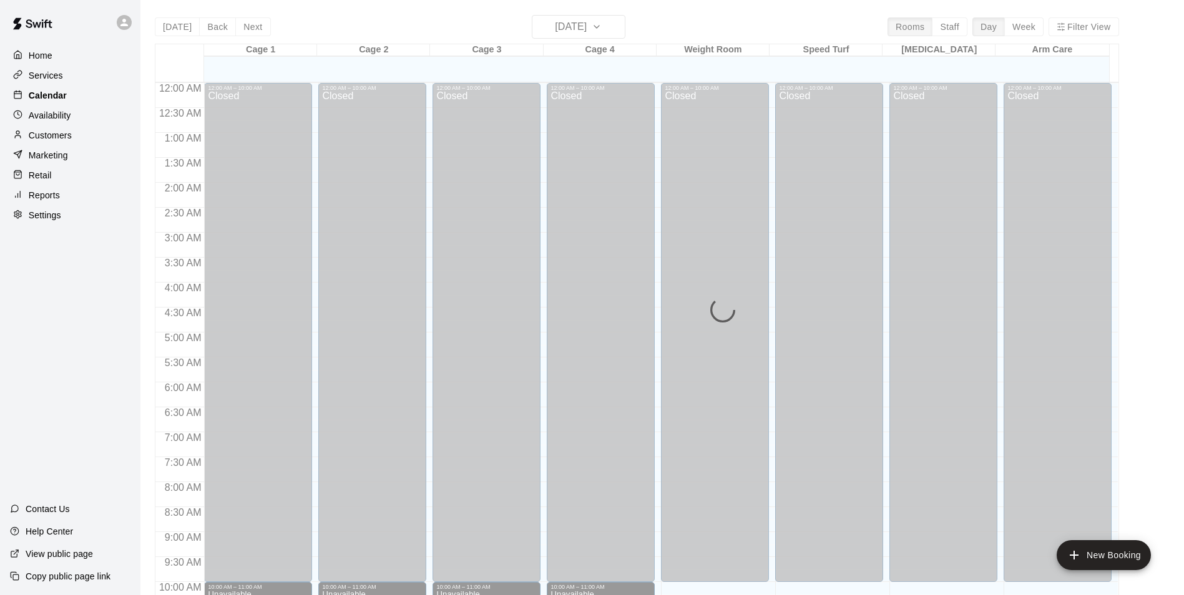
scroll to position [634, 0]
